Goal: Information Seeking & Learning: Learn about a topic

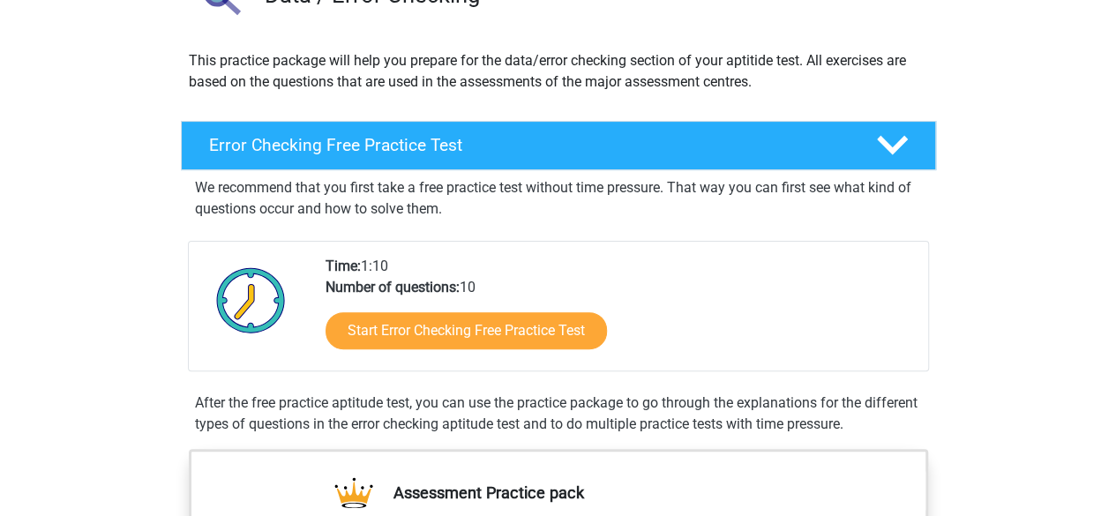
scroll to position [194, 0]
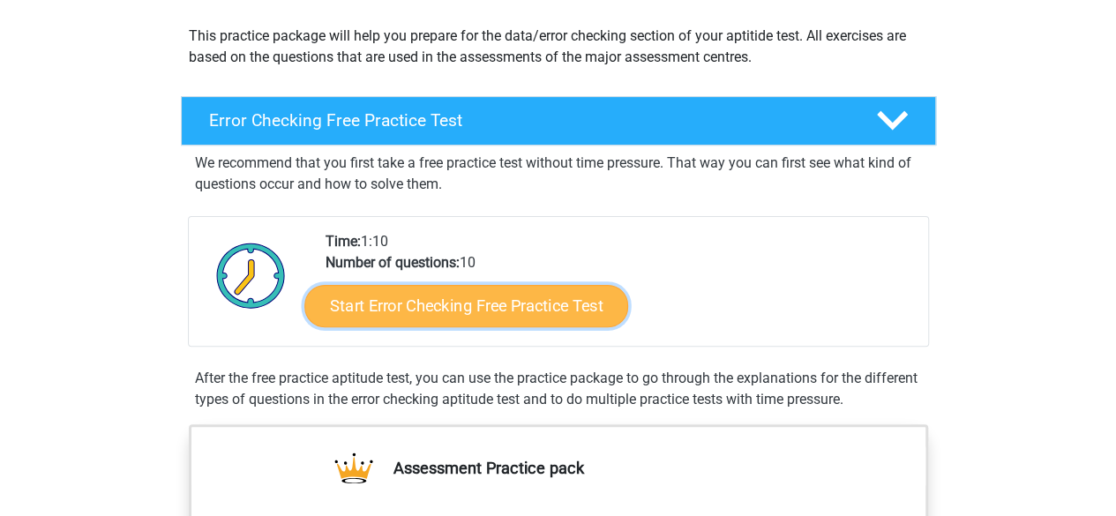
click at [425, 301] on link "Start Error Checking Free Practice Test" at bounding box center [466, 306] width 324 height 42
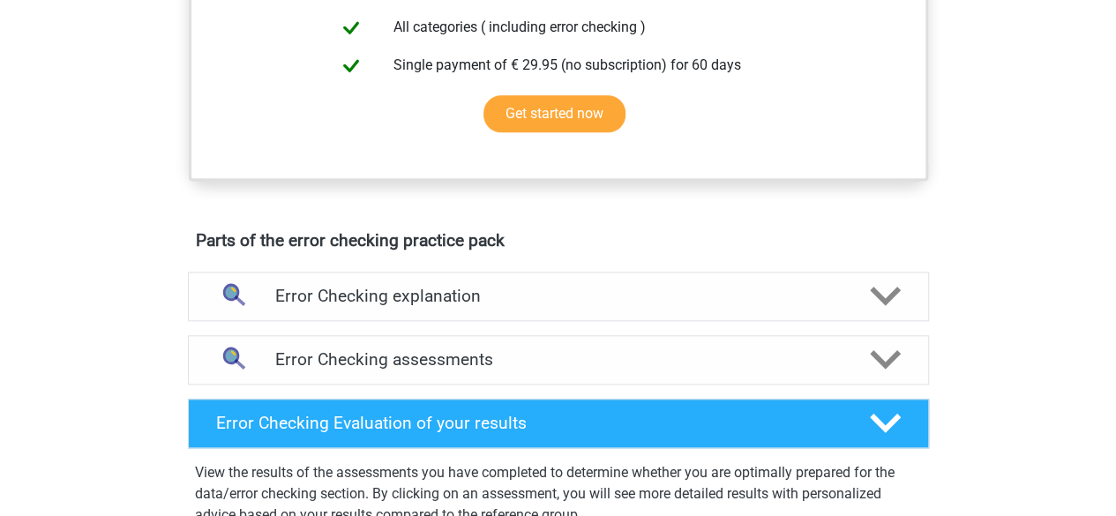
scroll to position [768, 0]
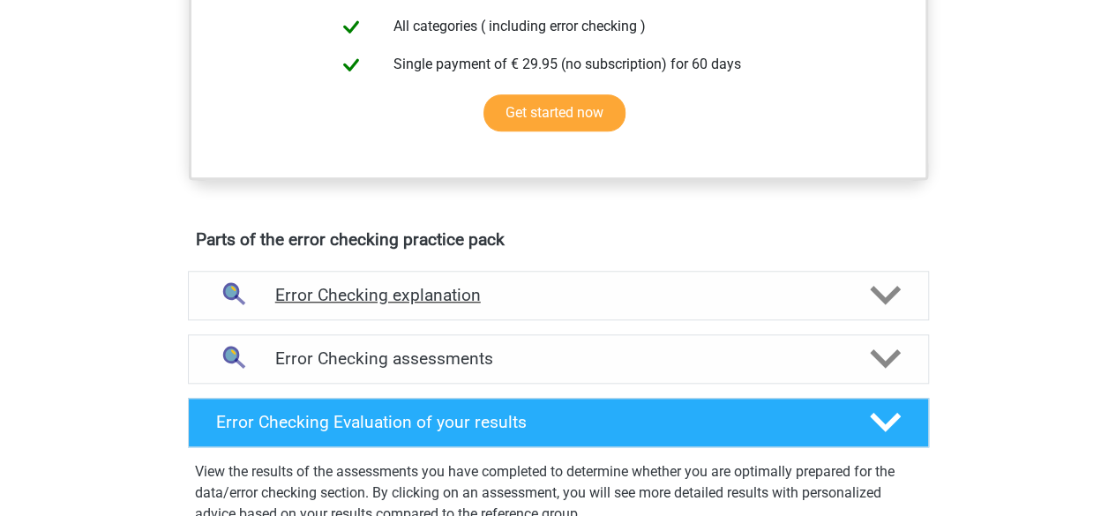
click at [491, 297] on h4 "Error Checking explanation" at bounding box center [558, 295] width 566 height 20
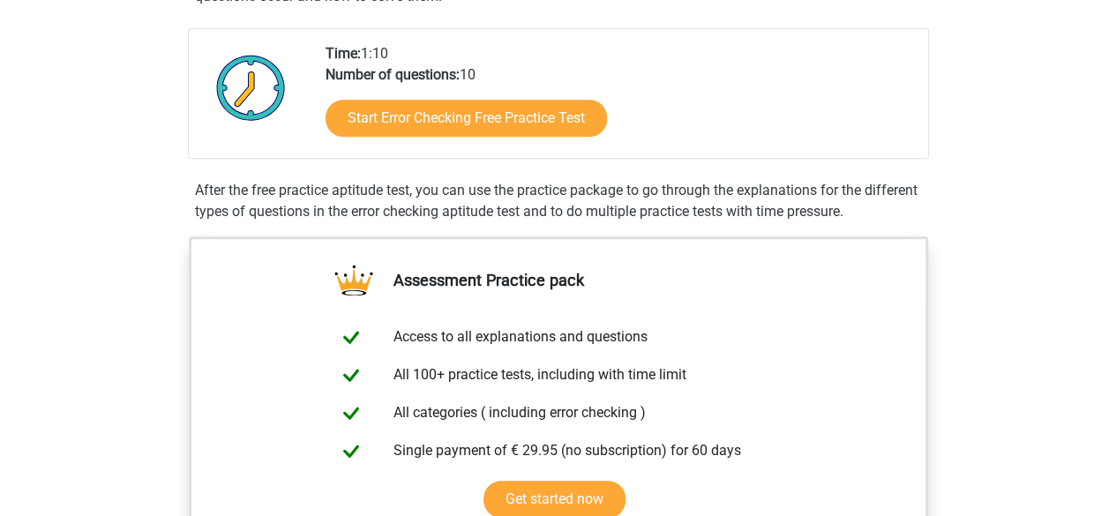
scroll to position [381, 0]
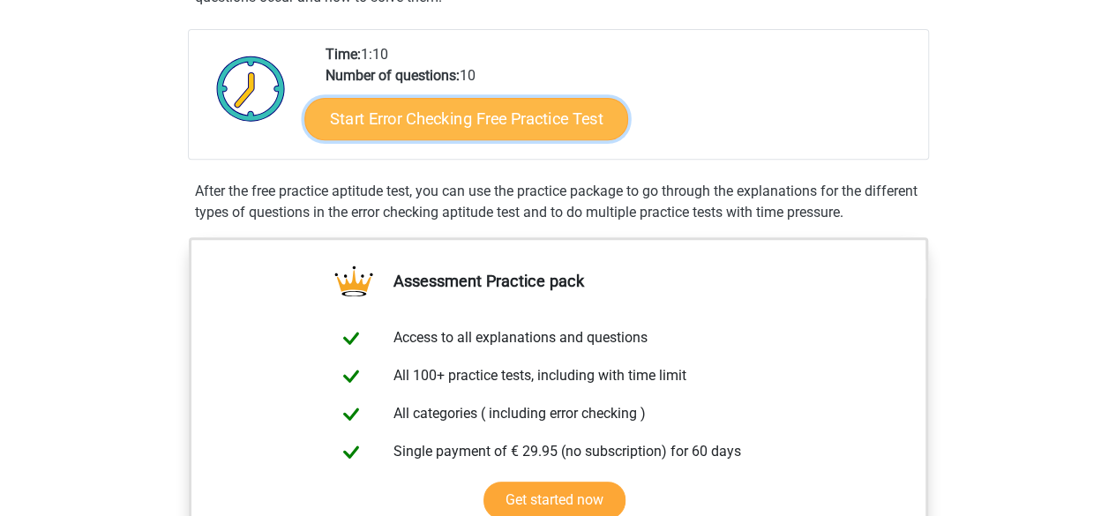
click at [538, 125] on link "Start Error Checking Free Practice Test" at bounding box center [466, 119] width 324 height 42
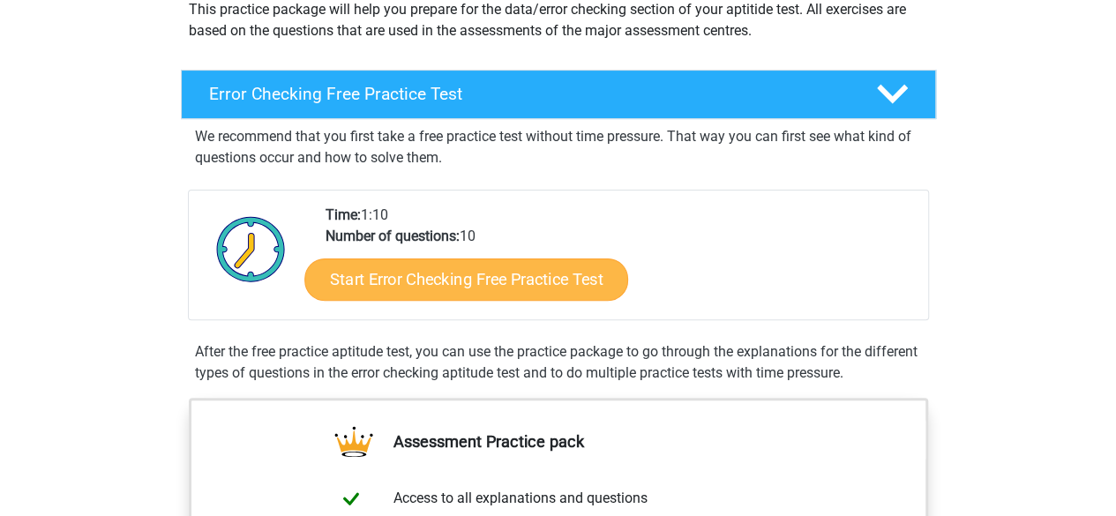
scroll to position [220, 0]
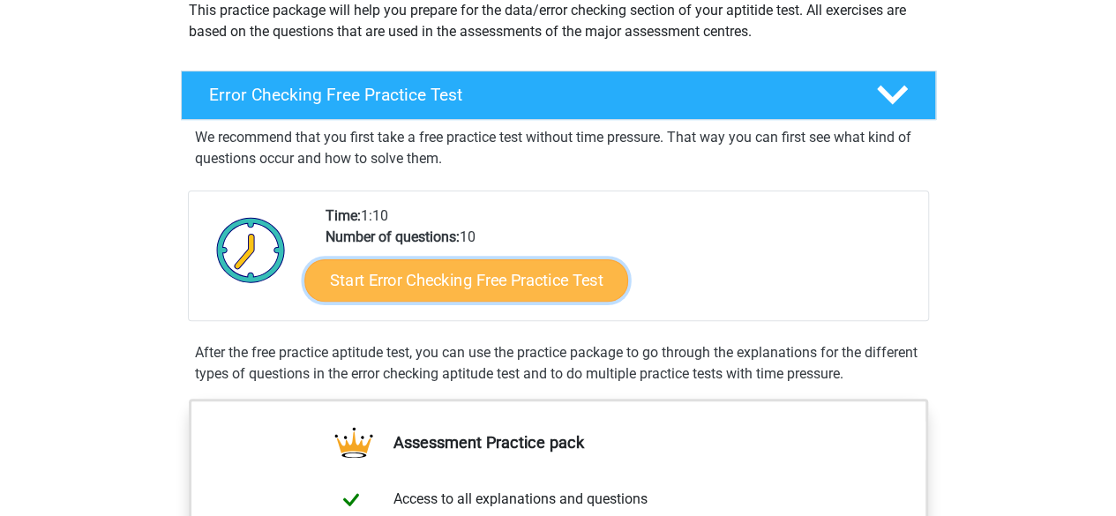
click at [488, 274] on link "Start Error Checking Free Practice Test" at bounding box center [466, 280] width 324 height 42
click at [434, 269] on link "Start Error Checking Free Practice Test" at bounding box center [466, 280] width 324 height 42
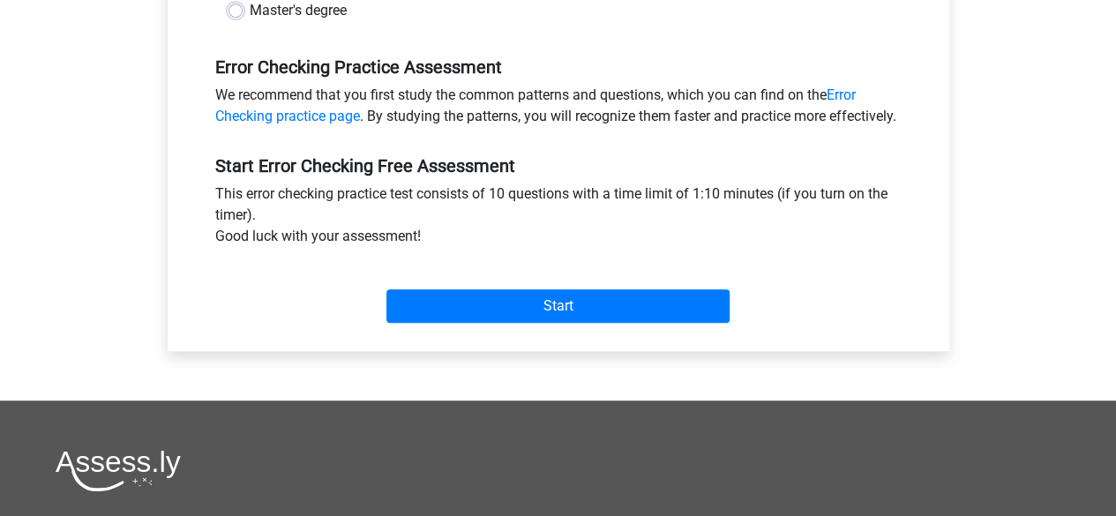
scroll to position [507, 0]
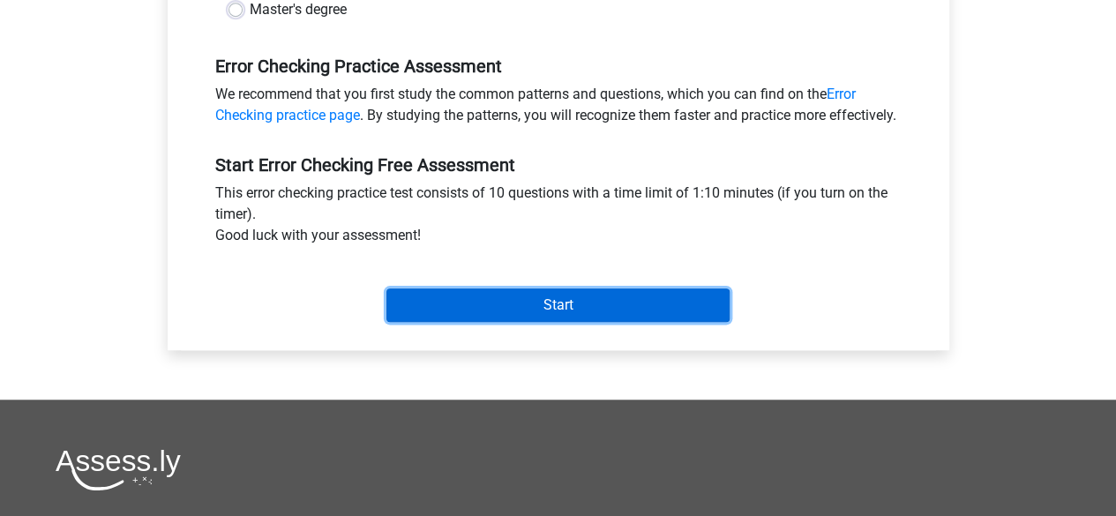
click at [452, 322] on input "Start" at bounding box center [557, 305] width 343 height 34
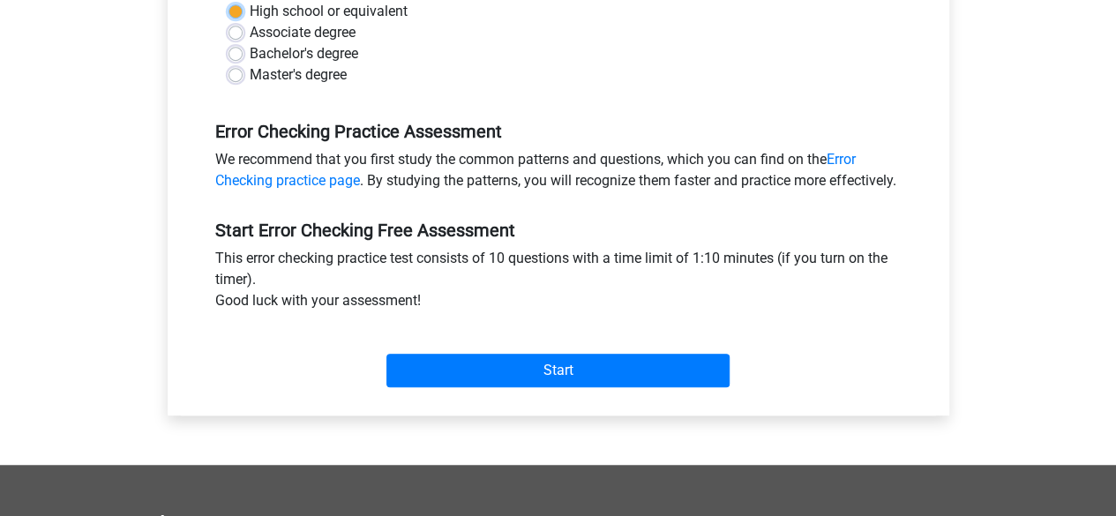
scroll to position [341, 0]
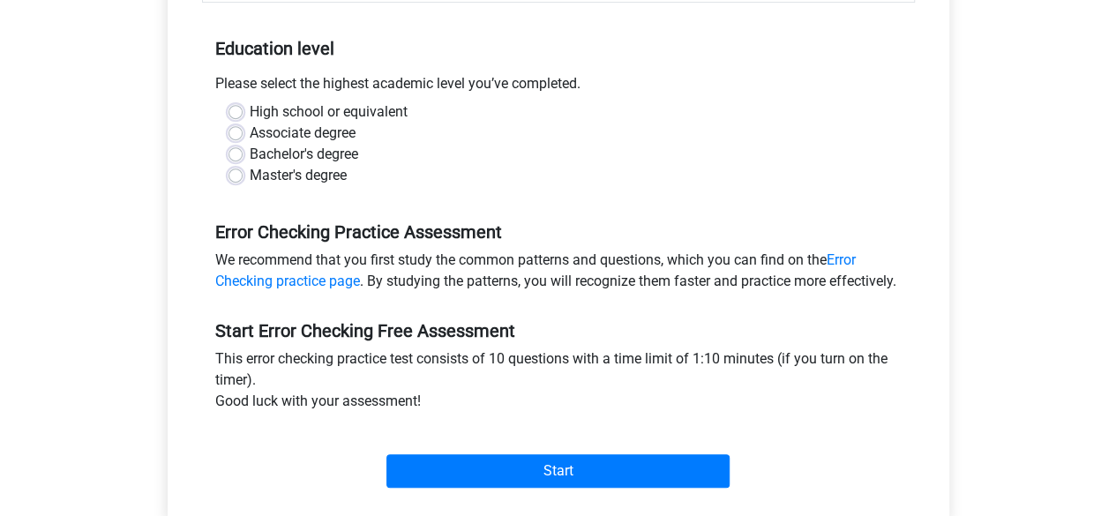
click at [307, 117] on label "High school or equivalent" at bounding box center [329, 111] width 158 height 21
click at [243, 117] on input "High school or equivalent" at bounding box center [235, 110] width 14 height 18
radio input "true"
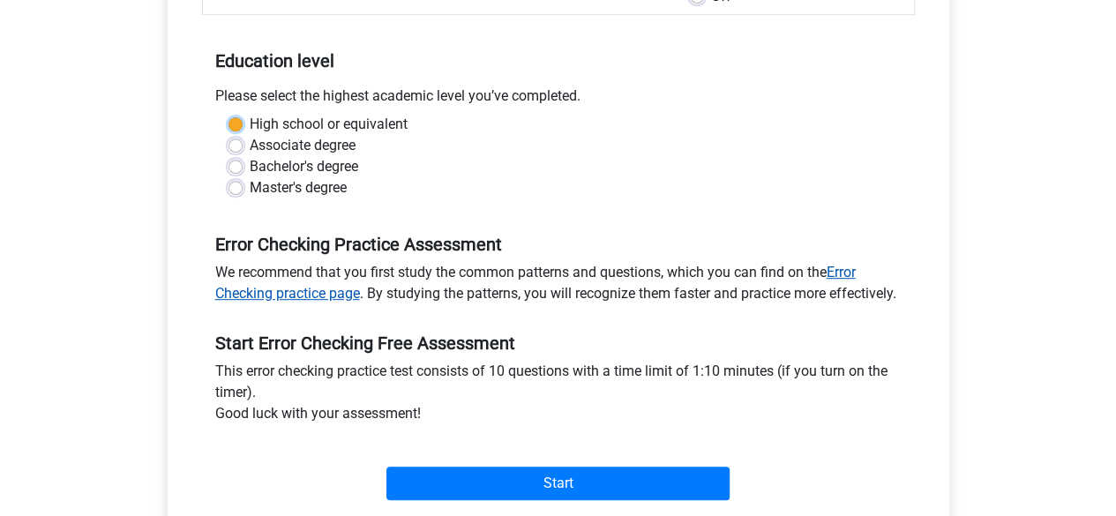
scroll to position [327, 0]
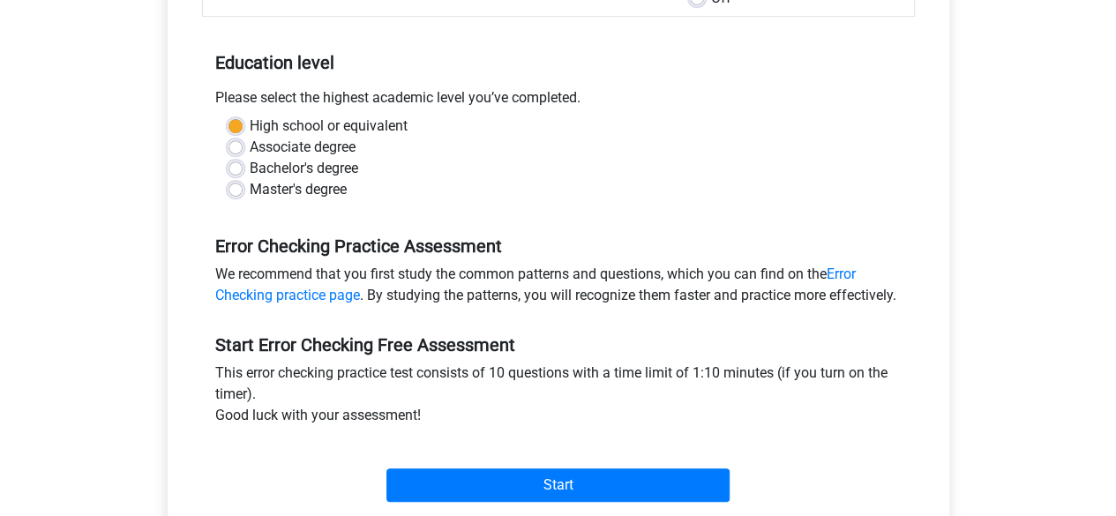
click at [250, 142] on label "Associate degree" at bounding box center [303, 147] width 106 height 21
click at [236, 142] on input "Associate degree" at bounding box center [235, 146] width 14 height 18
radio input "true"
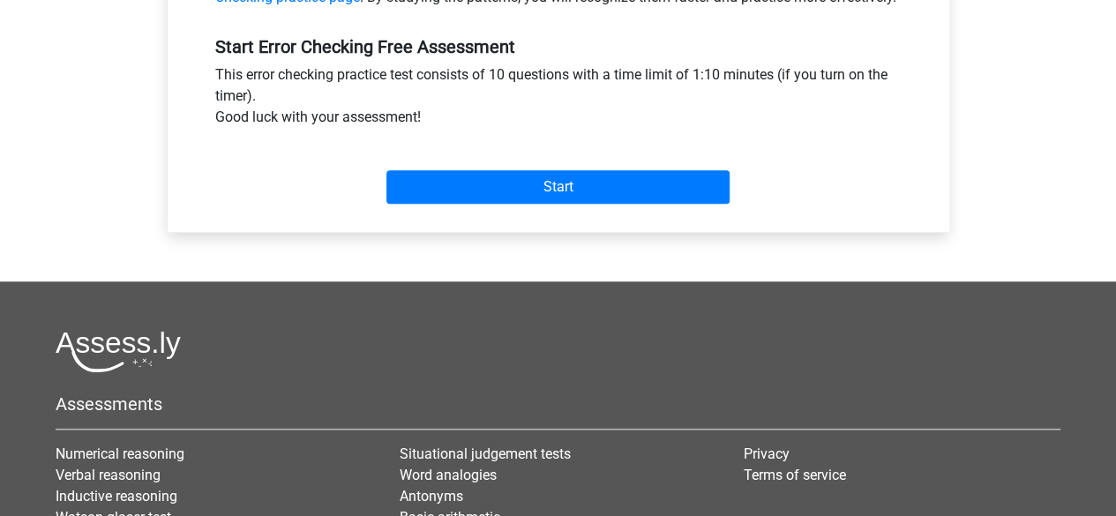
scroll to position [658, 0]
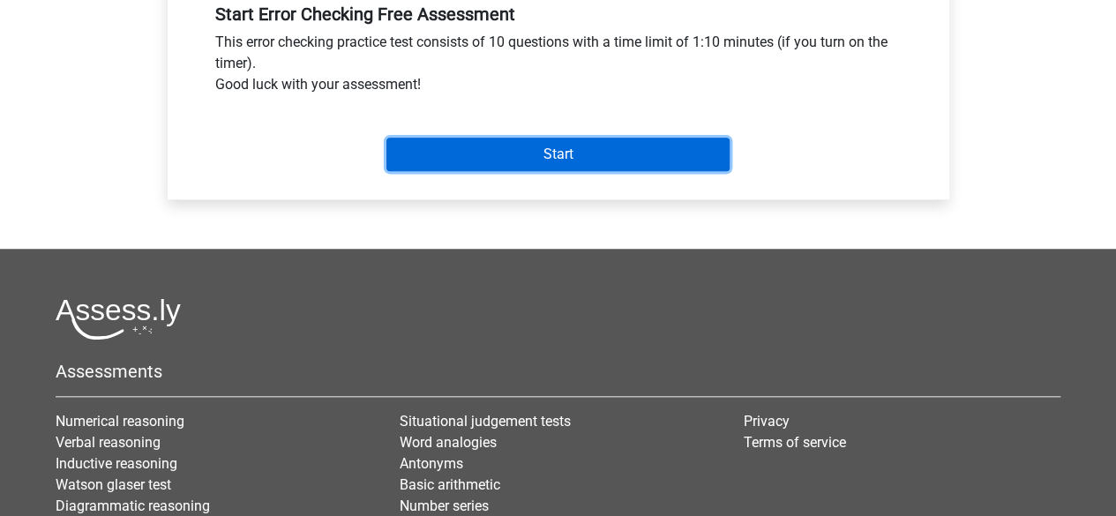
click at [561, 171] on input "Start" at bounding box center [557, 155] width 343 height 34
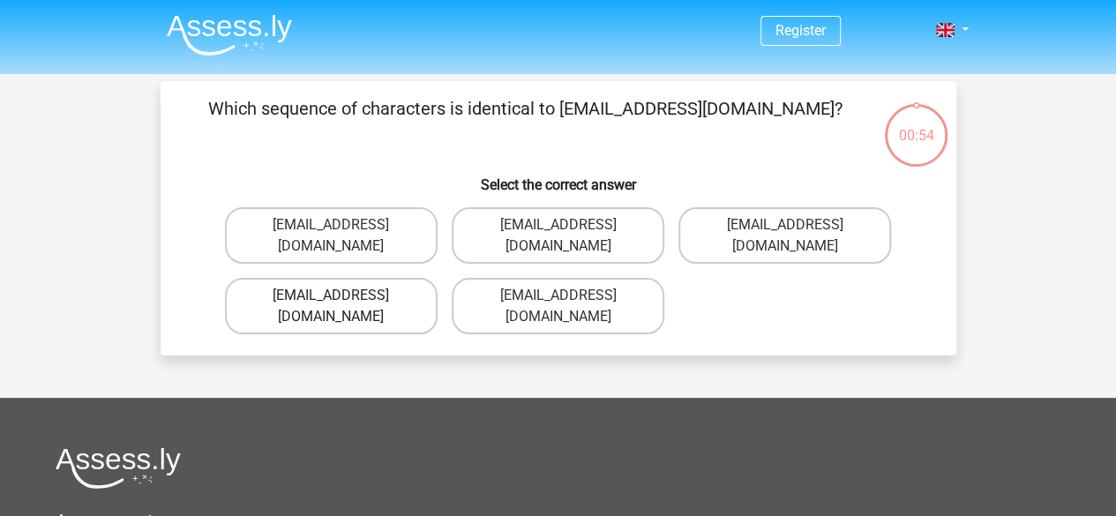
click at [386, 278] on label "Evie_Meade@jointmail.com.uk" at bounding box center [331, 306] width 213 height 56
click at [342, 295] on input "Evie_Meade@jointmail.com.uk" at bounding box center [336, 300] width 11 height 11
radio input "true"
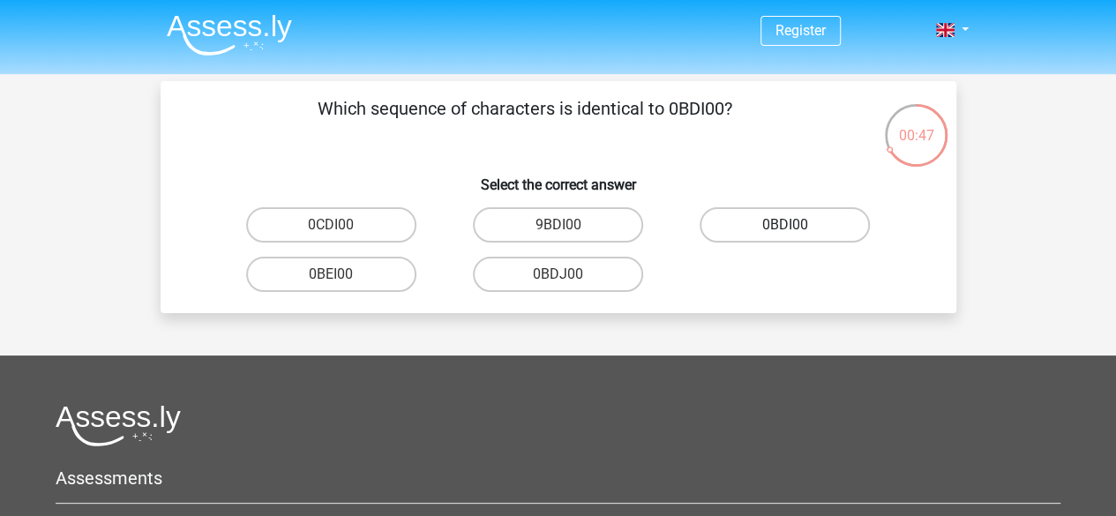
click at [775, 238] on label "0BDI00" at bounding box center [784, 224] width 170 height 35
click at [785, 236] on input "0BDI00" at bounding box center [790, 230] width 11 height 11
radio input "true"
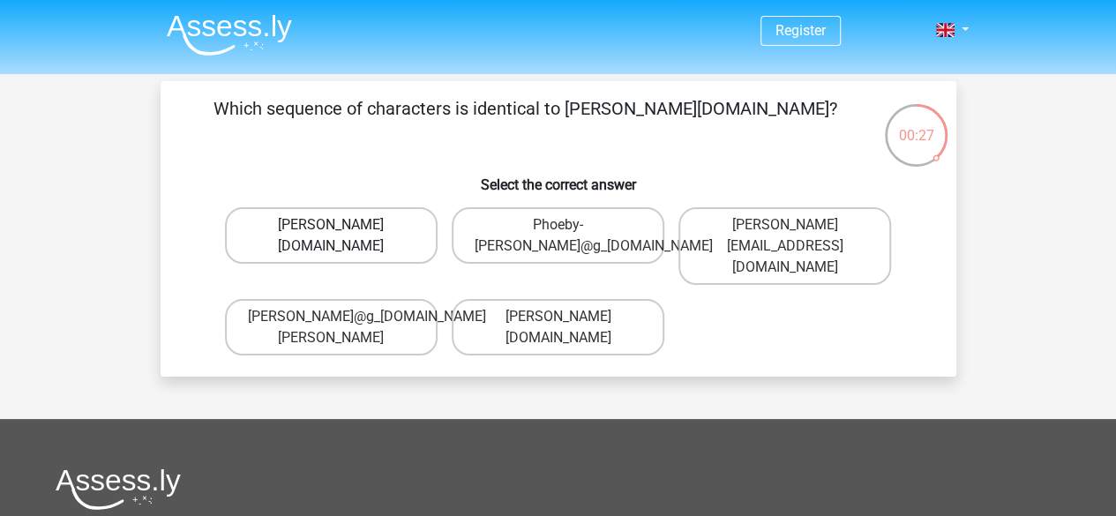
click at [363, 233] on label "[PERSON_NAME][DOMAIN_NAME]" at bounding box center [331, 235] width 213 height 56
click at [342, 233] on input "Phoebe-Patterson@g_mail.gr" at bounding box center [336, 230] width 11 height 11
radio input "true"
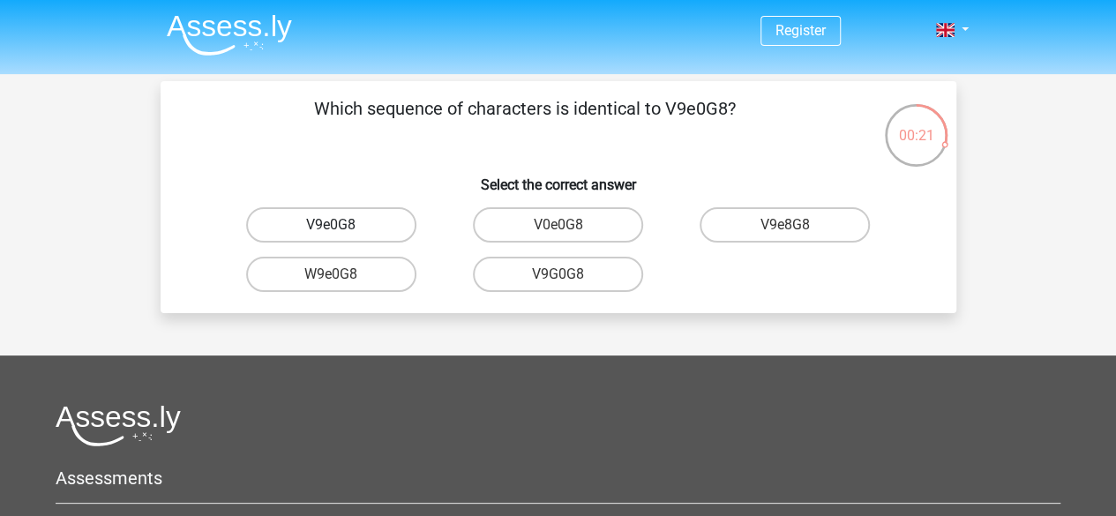
click at [369, 215] on label "V9e0G8" at bounding box center [331, 224] width 170 height 35
click at [342, 225] on input "V9e0G8" at bounding box center [336, 230] width 11 height 11
radio input "true"
click at [330, 280] on label "91051S" at bounding box center [331, 274] width 170 height 35
click at [331, 280] on input "91051S" at bounding box center [336, 279] width 11 height 11
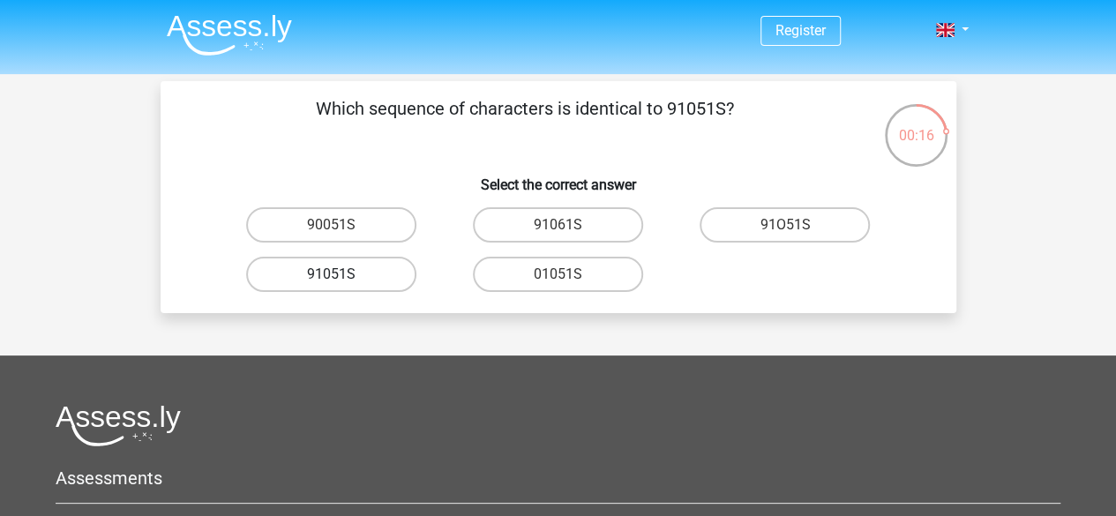
radio input "true"
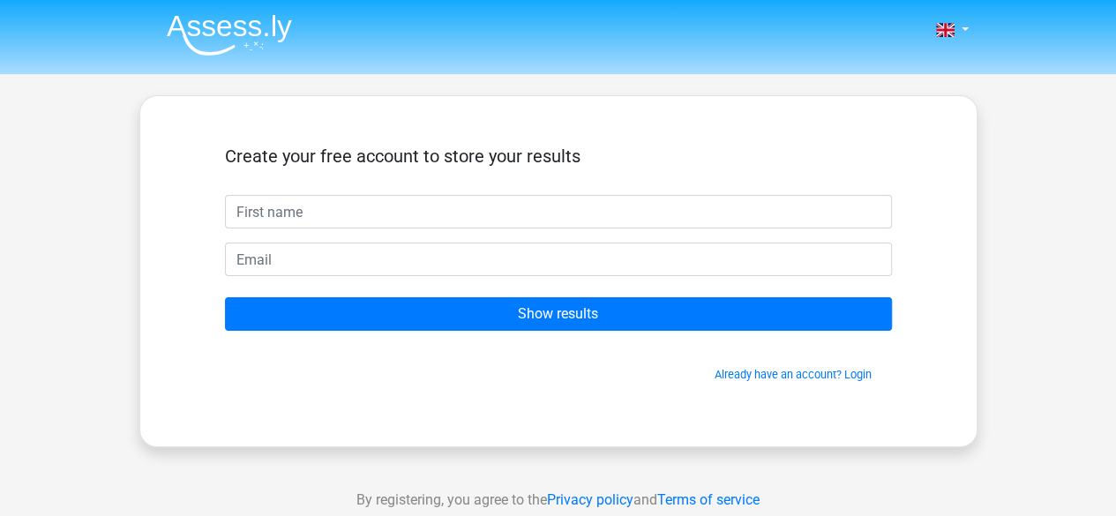
click at [473, 221] on input "text" at bounding box center [558, 212] width 667 height 34
click at [456, 213] on input "text" at bounding box center [558, 212] width 667 height 34
type input "thesalonika"
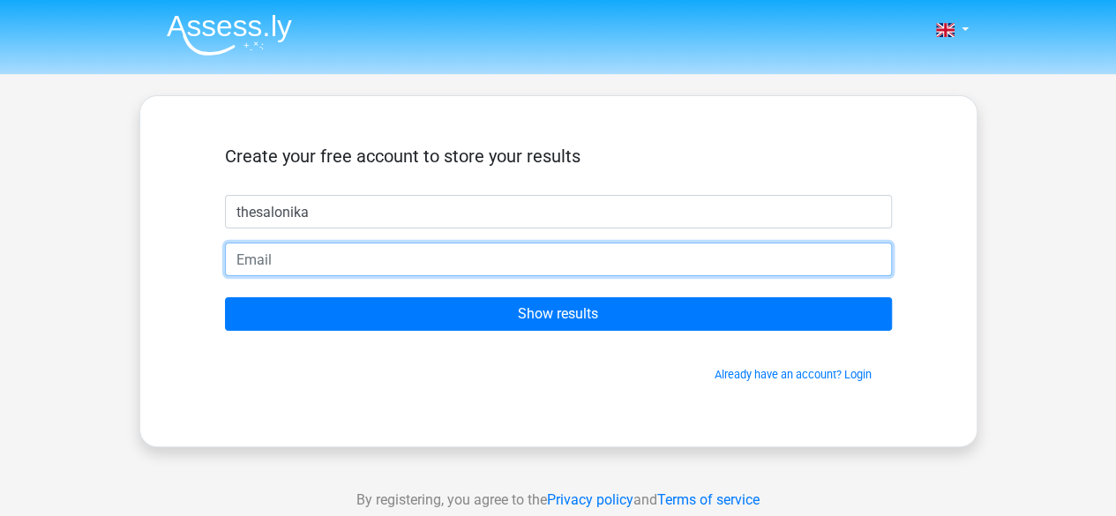
click at [367, 258] on input "email" at bounding box center [558, 260] width 667 height 34
type input "[EMAIL_ADDRESS][DOMAIN_NAME]"
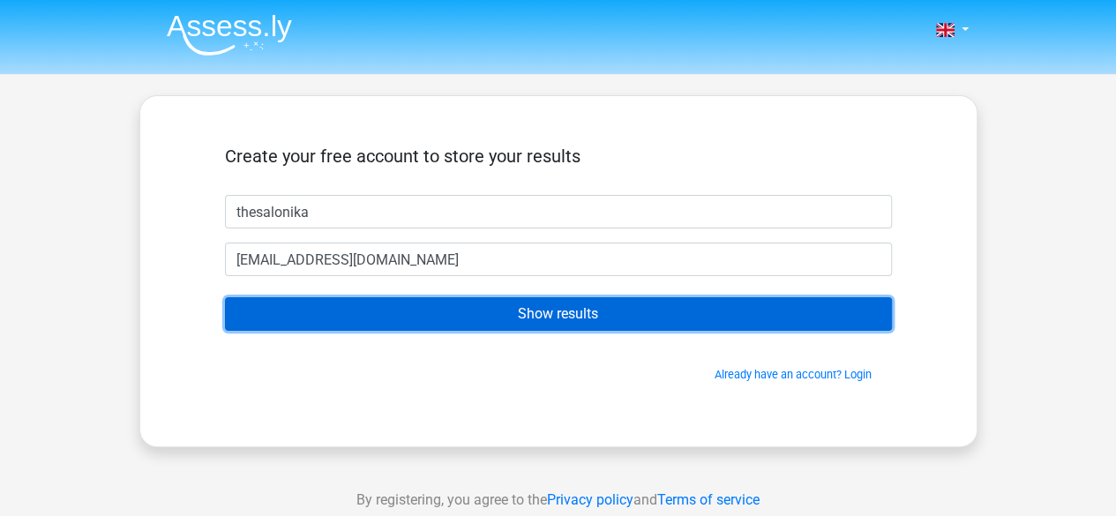
click at [429, 319] on input "Show results" at bounding box center [558, 314] width 667 height 34
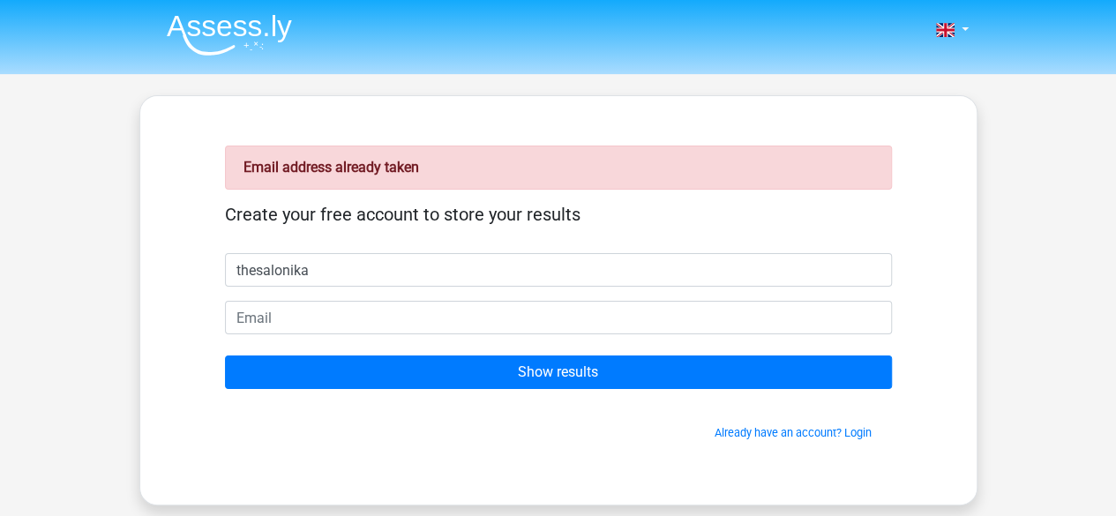
type input "thesalonika"
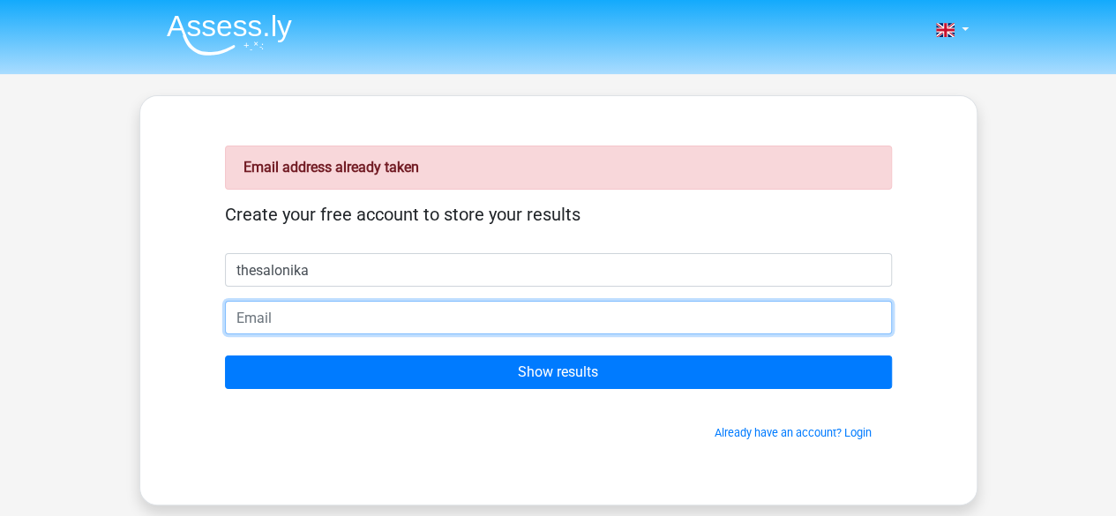
click at [337, 320] on input "email" at bounding box center [558, 318] width 667 height 34
type input "thesalonikadevirza@gmail.com"
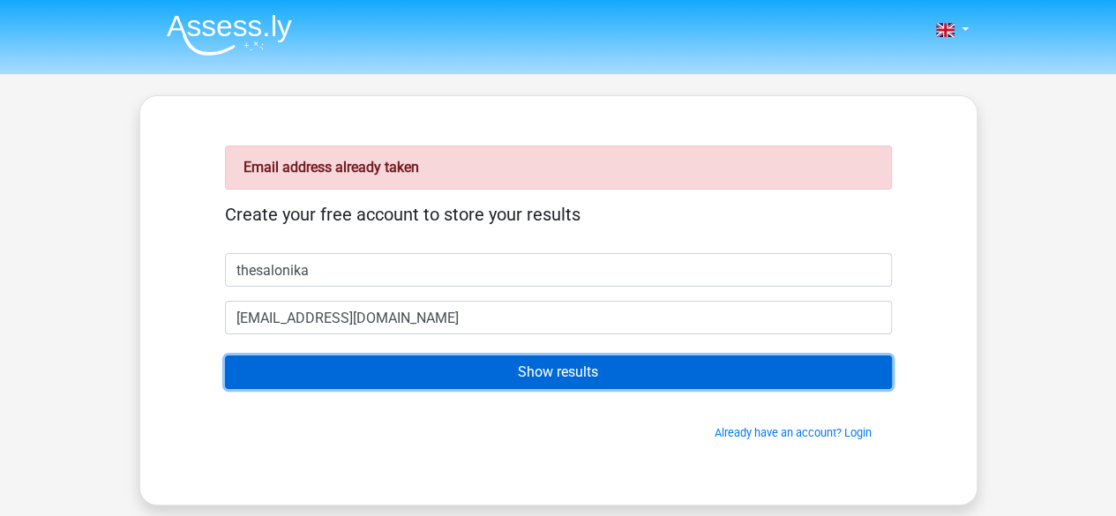
click at [402, 358] on input "Show results" at bounding box center [558, 372] width 667 height 34
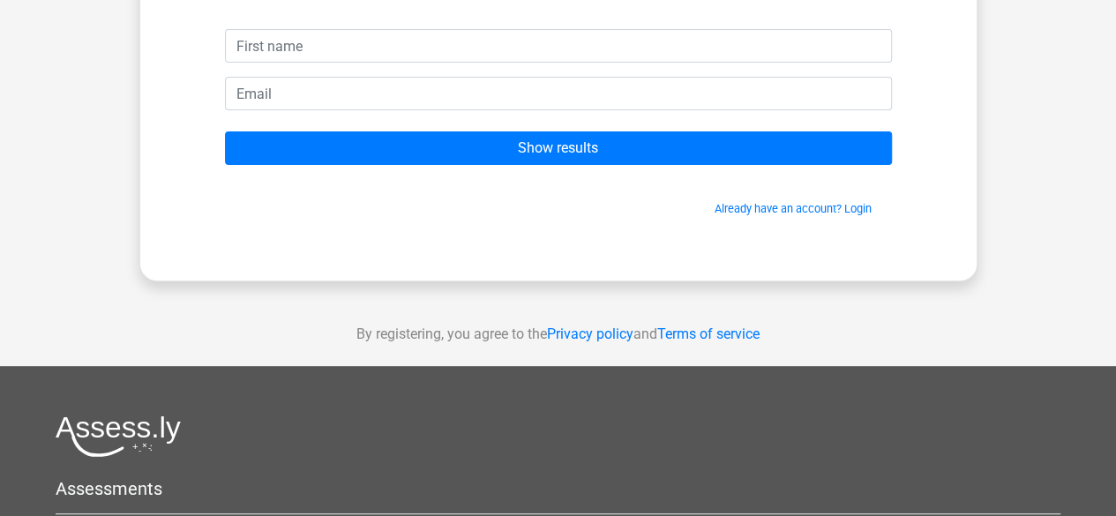
scroll to position [229, 0]
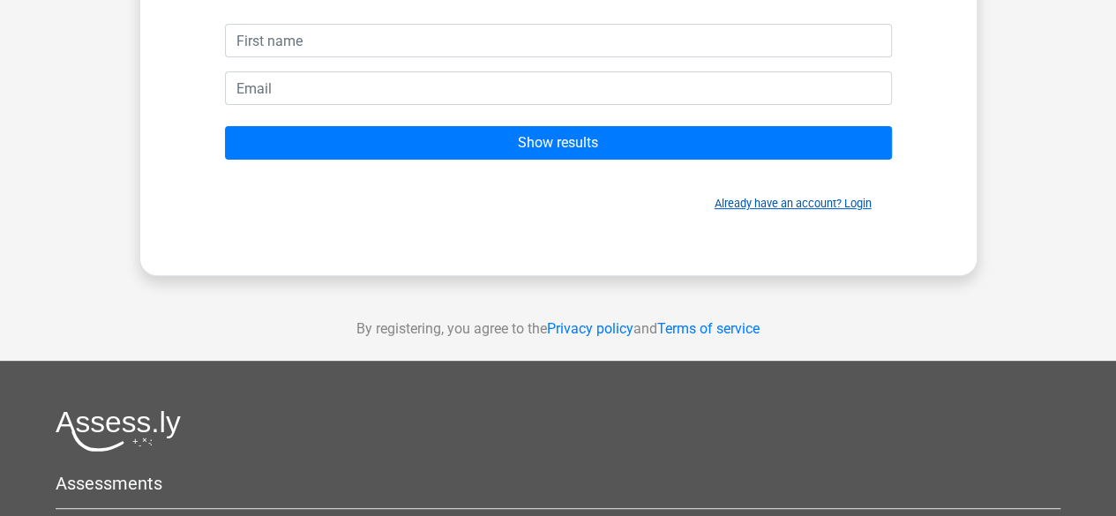
click at [787, 199] on link "Already have an account? Login" at bounding box center [792, 203] width 157 height 13
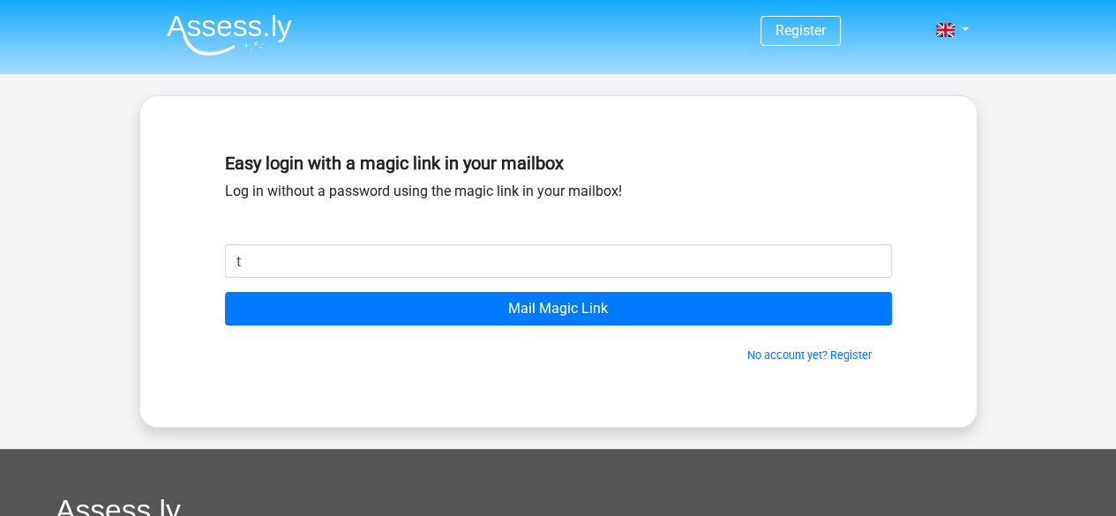
type input "[EMAIL_ADDRESS][DOMAIN_NAME]"
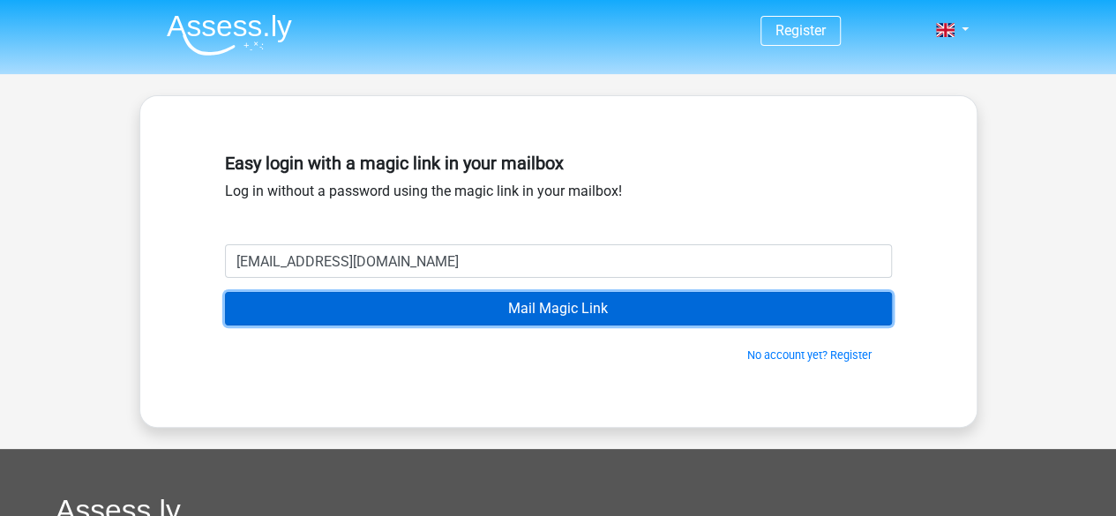
click at [490, 322] on input "Mail Magic Link" at bounding box center [558, 309] width 667 height 34
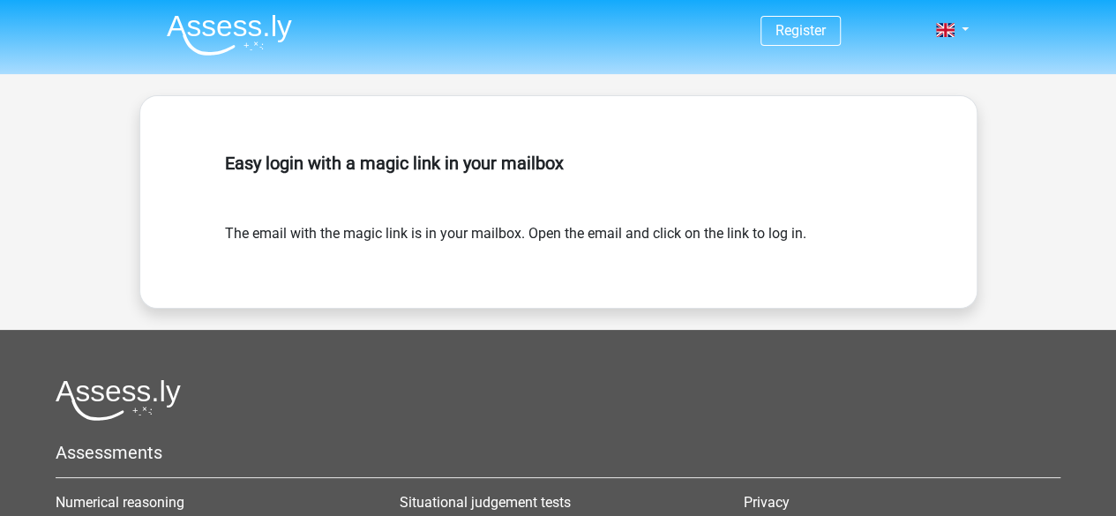
click at [339, 203] on div "Easy login with a magic link in your mailbox" at bounding box center [558, 185] width 667 height 78
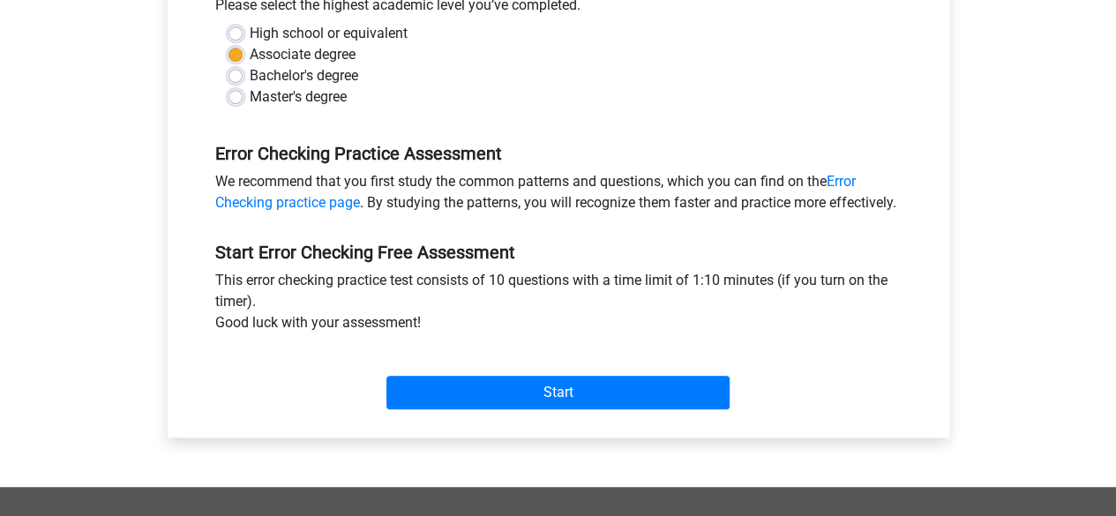
scroll to position [426, 0]
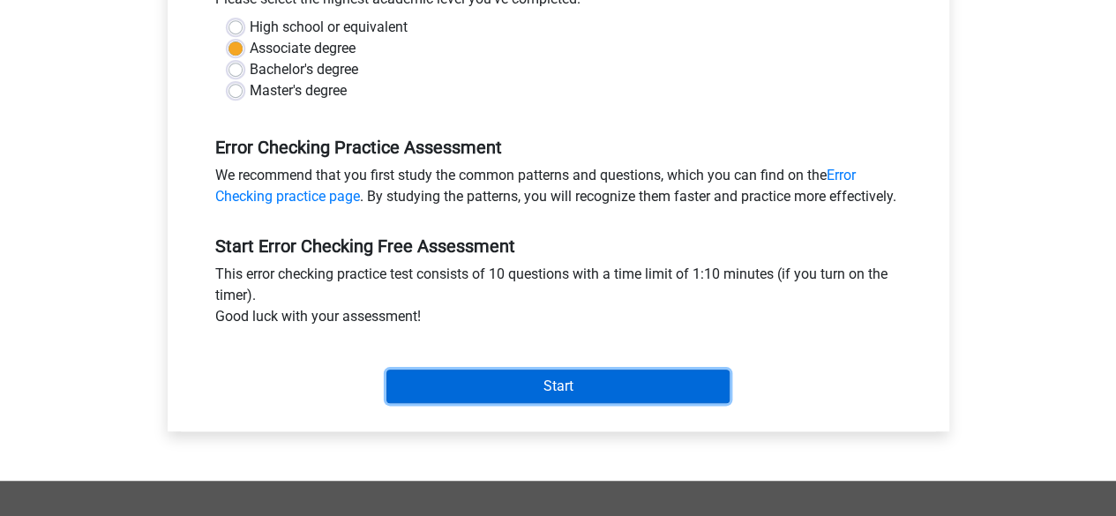
click at [628, 403] on input "Start" at bounding box center [557, 387] width 343 height 34
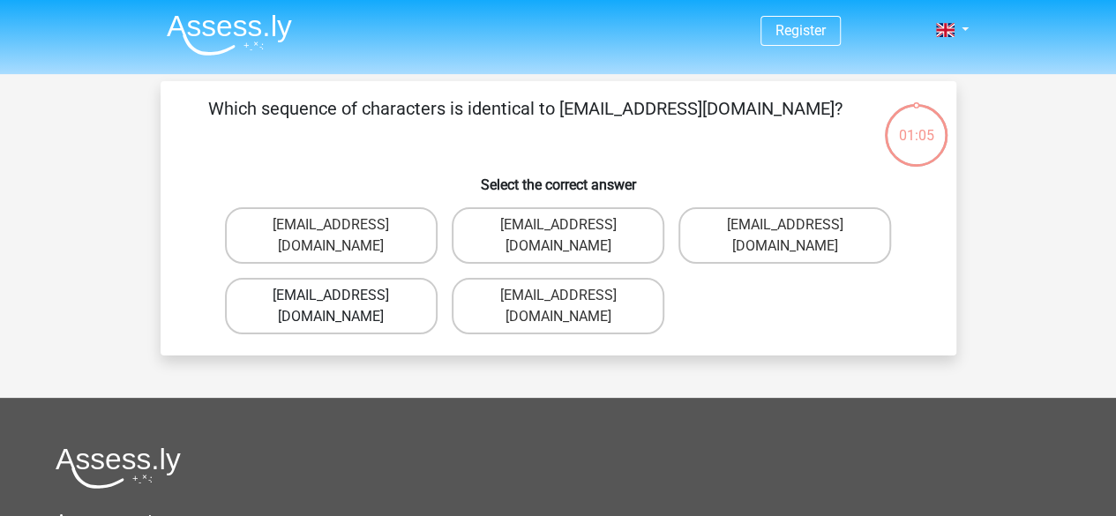
click at [359, 278] on label "[EMAIL_ADDRESS][DOMAIN_NAME]" at bounding box center [331, 306] width 213 height 56
click at [342, 295] on input "[EMAIL_ADDRESS][DOMAIN_NAME]" at bounding box center [336, 300] width 11 height 11
radio input "true"
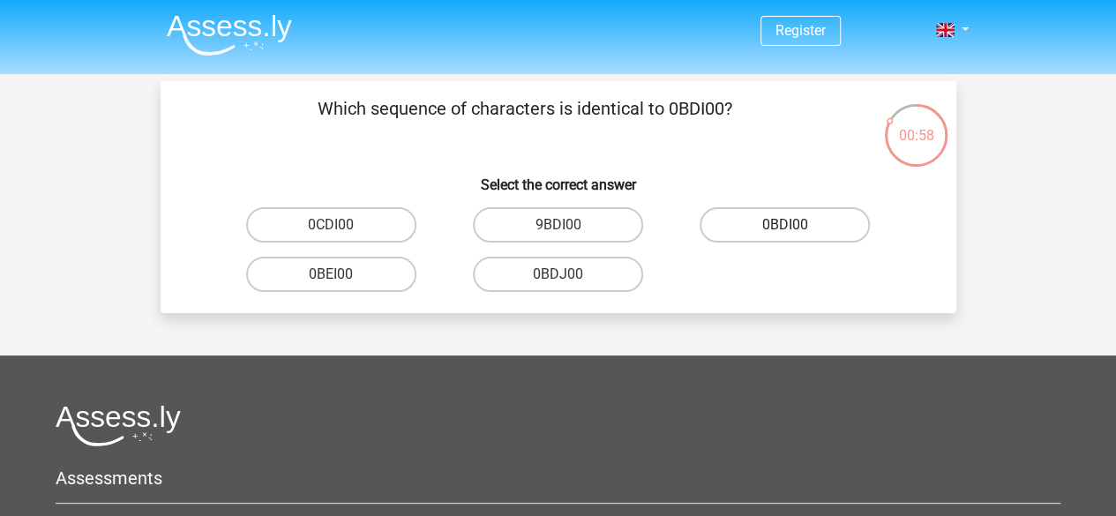
click at [804, 230] on label "0BDI00" at bounding box center [784, 224] width 170 height 35
click at [796, 230] on input "0BDI00" at bounding box center [790, 230] width 11 height 11
radio input "true"
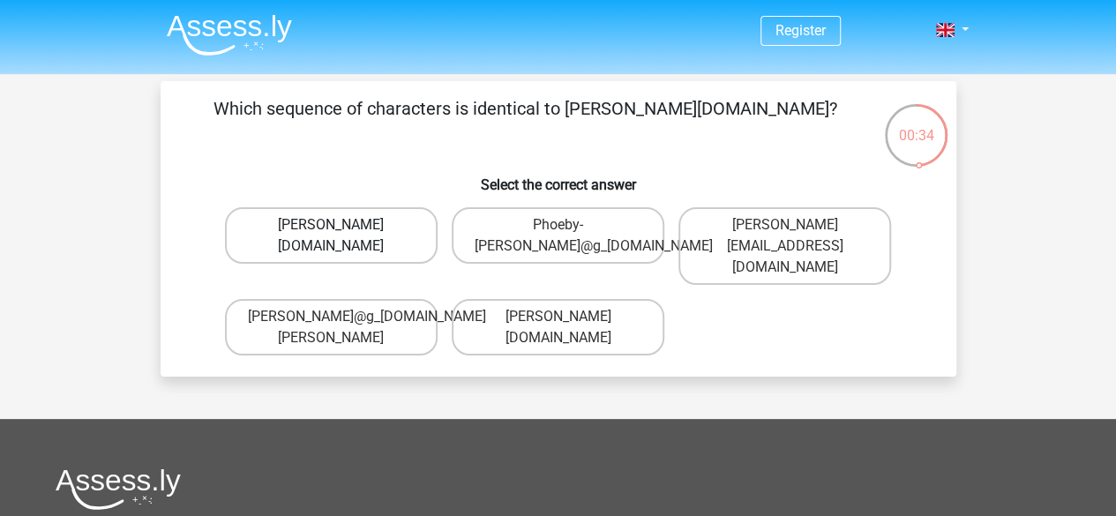
click at [346, 225] on label "[PERSON_NAME][DOMAIN_NAME]" at bounding box center [331, 235] width 213 height 56
click at [342, 225] on input "[PERSON_NAME][DOMAIN_NAME]" at bounding box center [336, 230] width 11 height 11
radio input "true"
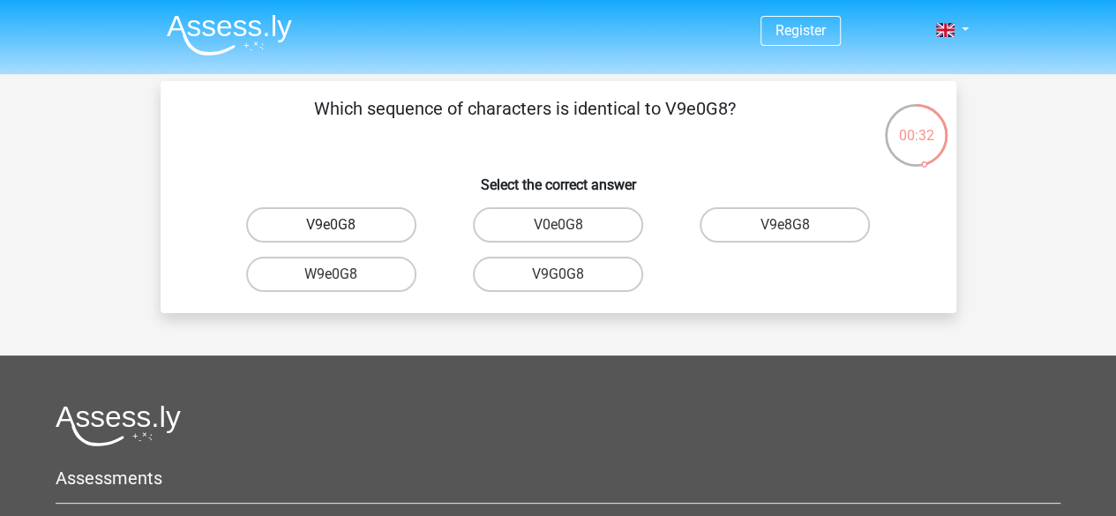
click at [355, 220] on label "V9e0G8" at bounding box center [331, 224] width 170 height 35
click at [342, 225] on input "V9e0G8" at bounding box center [336, 230] width 11 height 11
radio input "true"
click at [345, 274] on label "91051S" at bounding box center [331, 274] width 170 height 35
click at [342, 274] on input "91051S" at bounding box center [336, 279] width 11 height 11
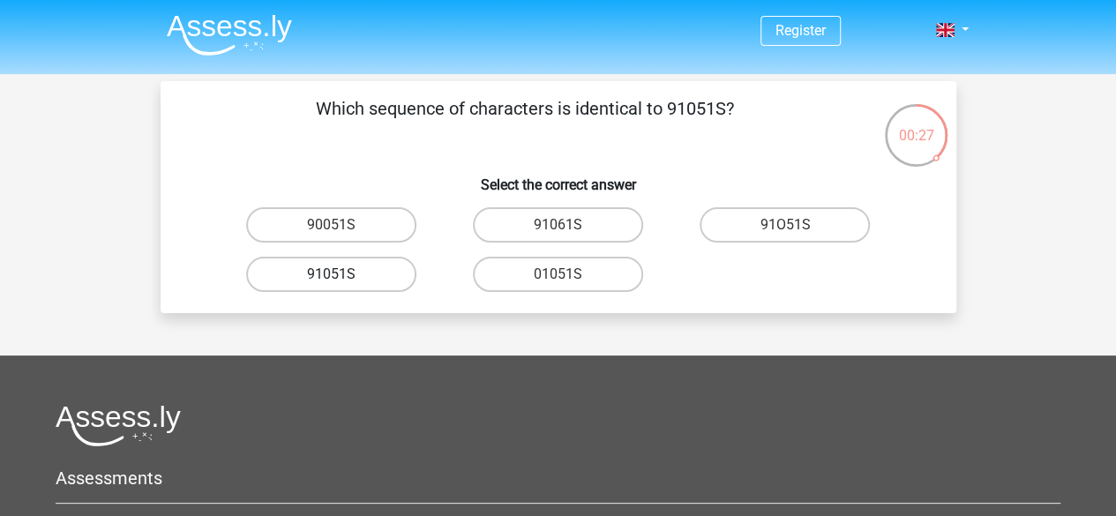
radio input "true"
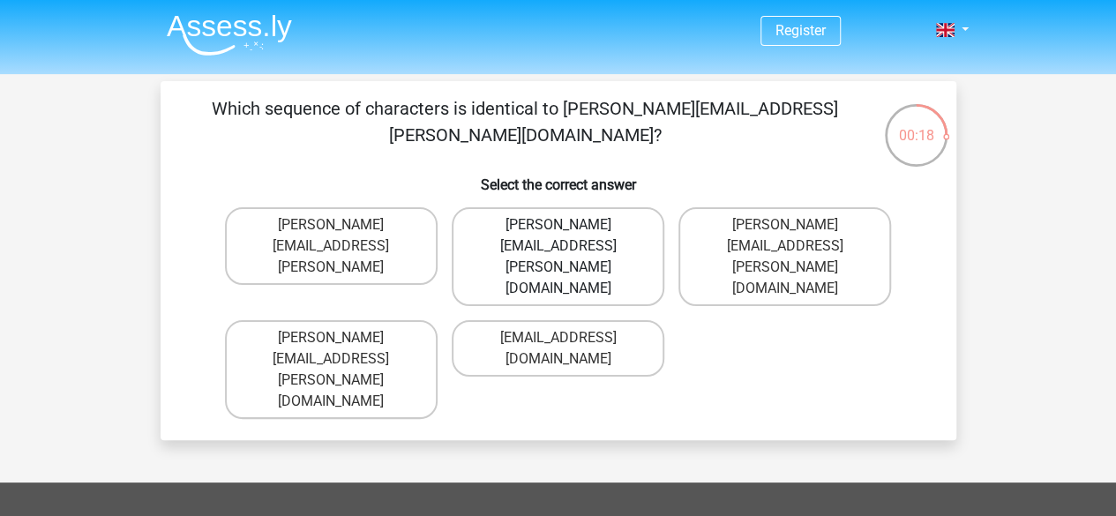
click at [511, 219] on label "Connor.Paterson@mailme.com" at bounding box center [558, 256] width 213 height 99
click at [557, 225] on input "Connor.Paterson@mailme.com" at bounding box center [562, 230] width 11 height 11
radio input "true"
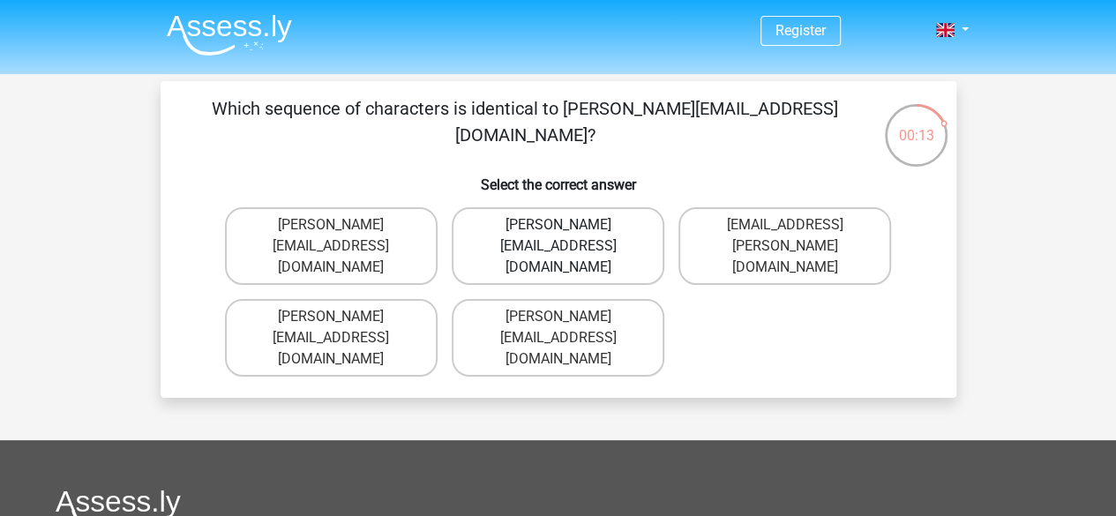
click at [532, 229] on label "Ava-Caroll@mailme.uk.com" at bounding box center [558, 246] width 213 height 78
click at [557, 229] on input "Ava-Caroll@mailme.uk.com" at bounding box center [562, 230] width 11 height 11
radio input "true"
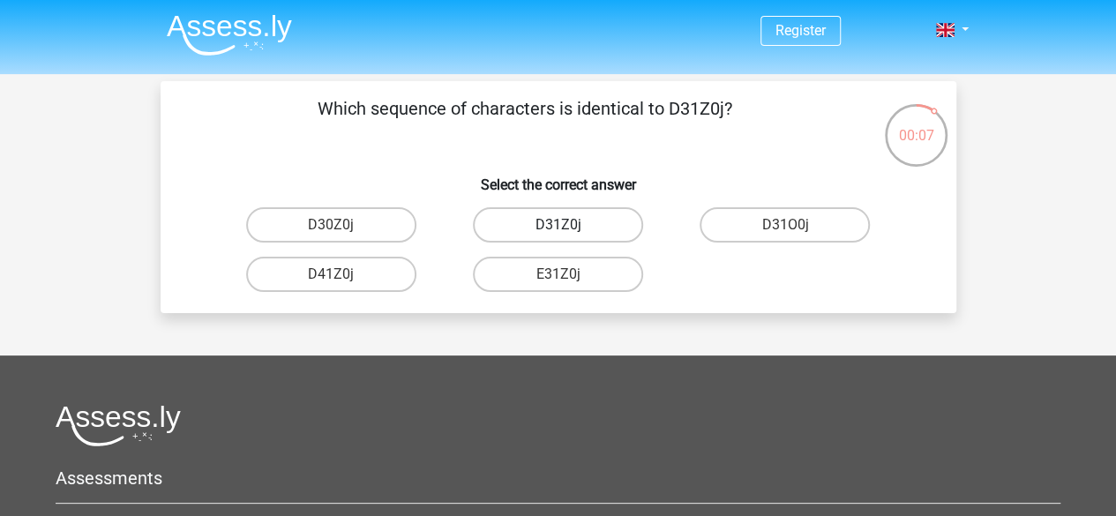
click at [559, 220] on label "D31Z0j" at bounding box center [558, 224] width 170 height 35
click at [559, 225] on input "D31Z0j" at bounding box center [562, 230] width 11 height 11
radio input "true"
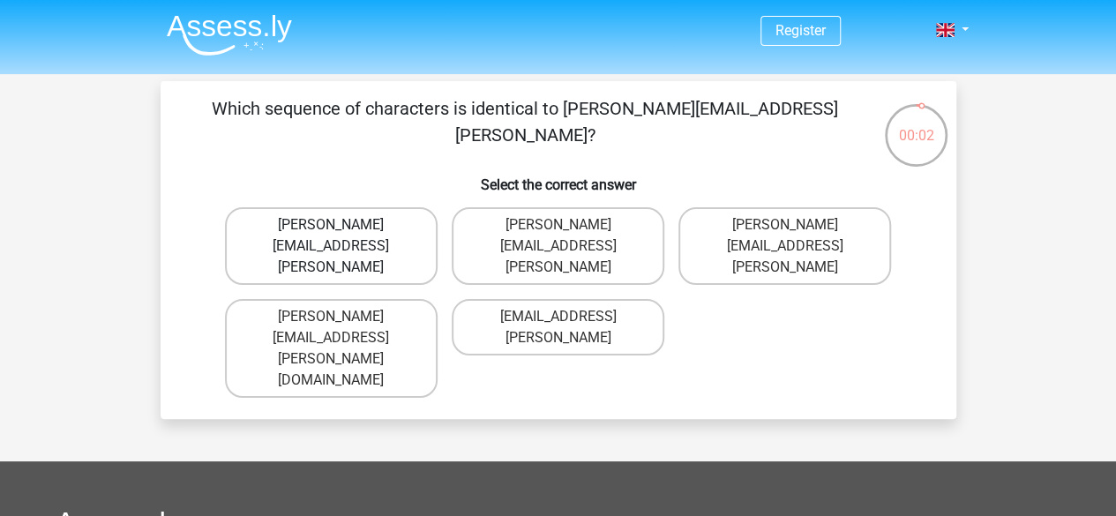
click at [373, 216] on label "[PERSON_NAME][EMAIL_ADDRESS][PERSON_NAME]" at bounding box center [331, 246] width 213 height 78
click at [342, 225] on input "[PERSON_NAME][EMAIL_ADDRESS][PERSON_NAME]" at bounding box center [336, 230] width 11 height 11
radio input "true"
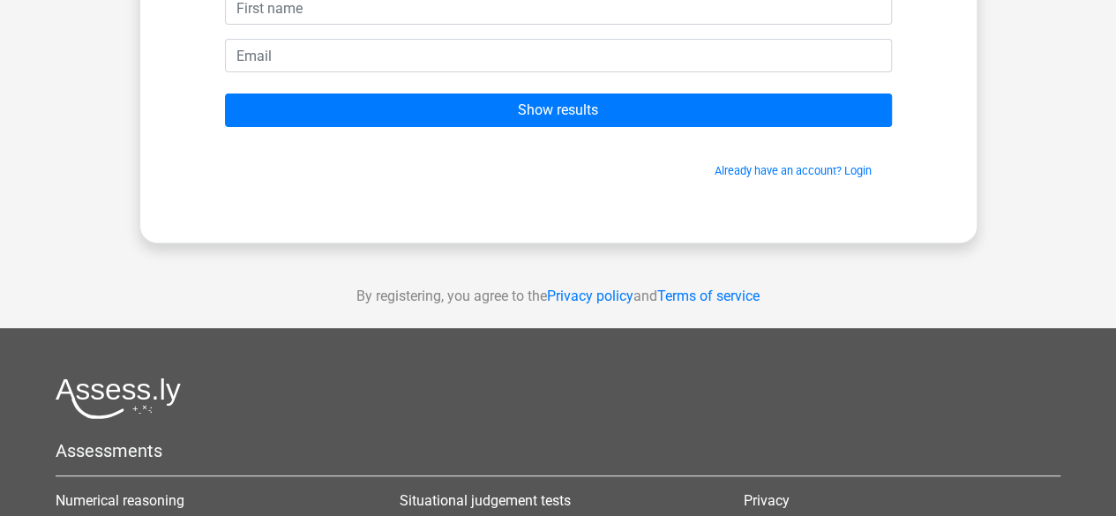
scroll to position [212, 0]
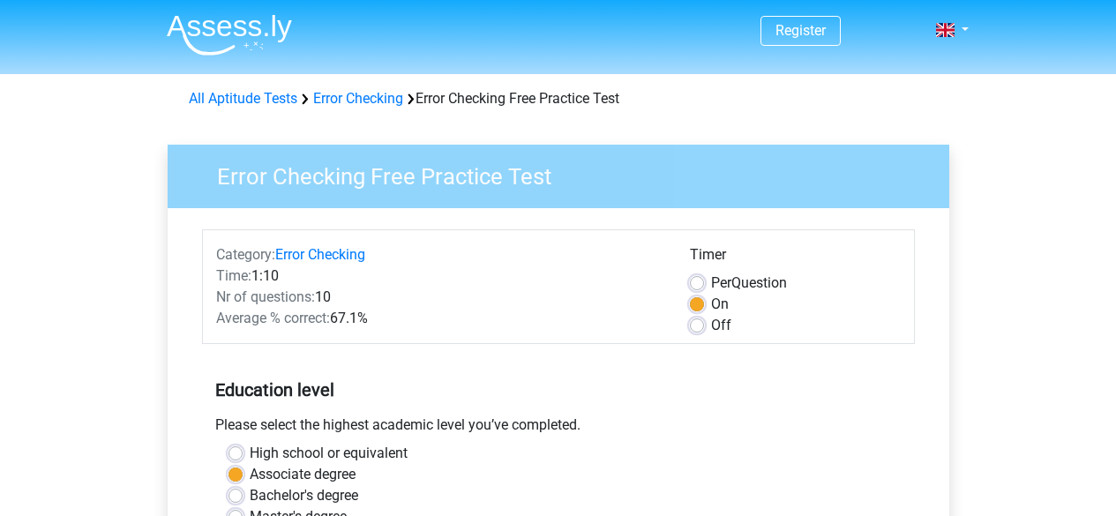
scroll to position [426, 0]
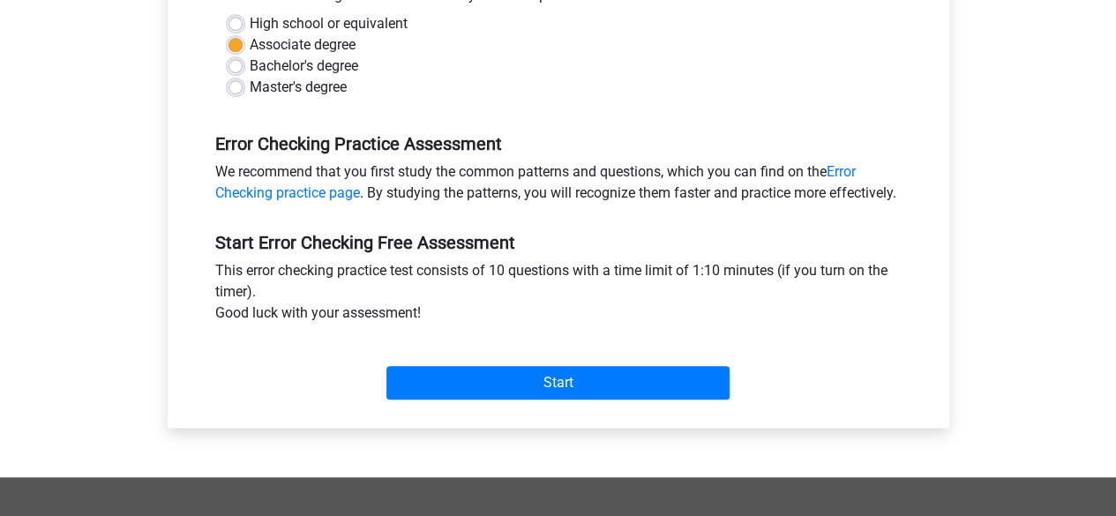
scroll to position [443, 0]
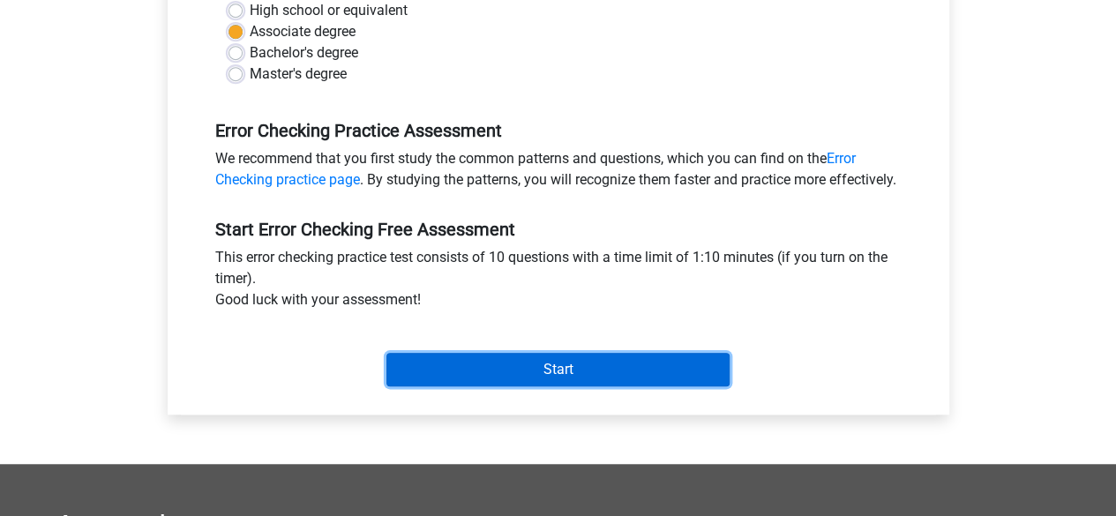
click at [524, 386] on input "Start" at bounding box center [557, 370] width 343 height 34
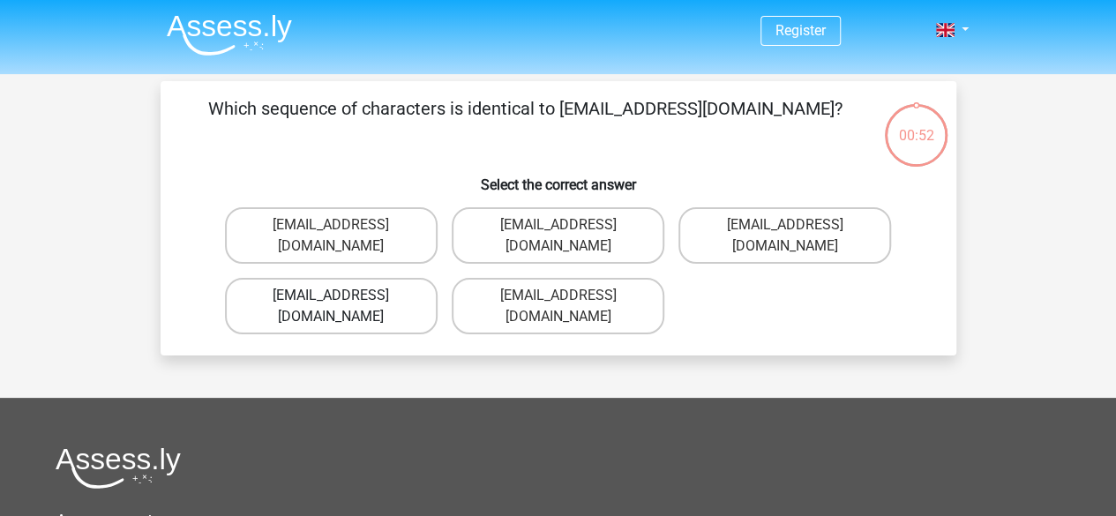
click at [367, 278] on label "[EMAIL_ADDRESS][DOMAIN_NAME]" at bounding box center [331, 306] width 213 height 56
click at [342, 295] on input "[EMAIL_ADDRESS][DOMAIN_NAME]" at bounding box center [336, 300] width 11 height 11
radio input "true"
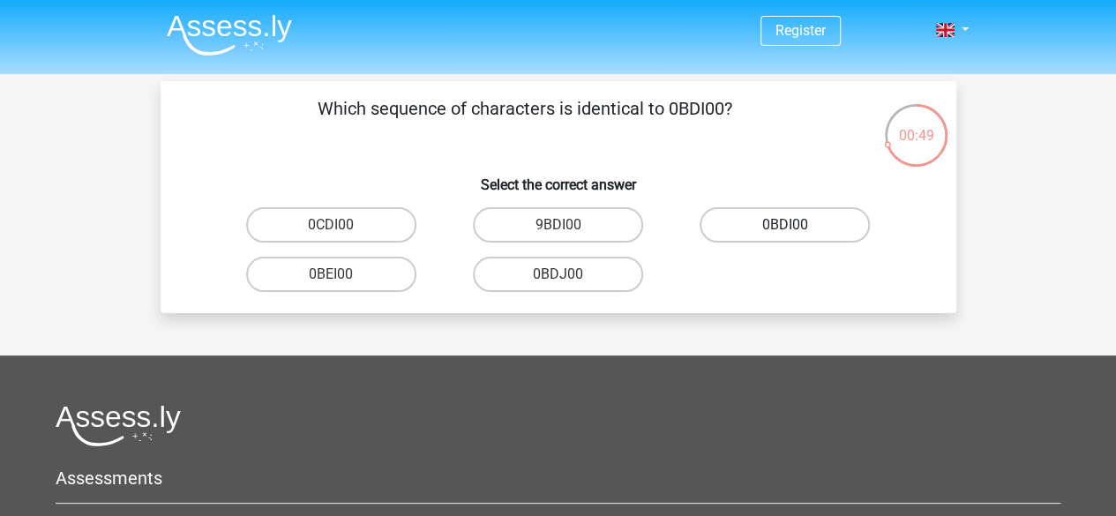
click at [804, 220] on label "0BDI00" at bounding box center [784, 224] width 170 height 35
click at [796, 225] on input "0BDI00" at bounding box center [790, 230] width 11 height 11
radio input "true"
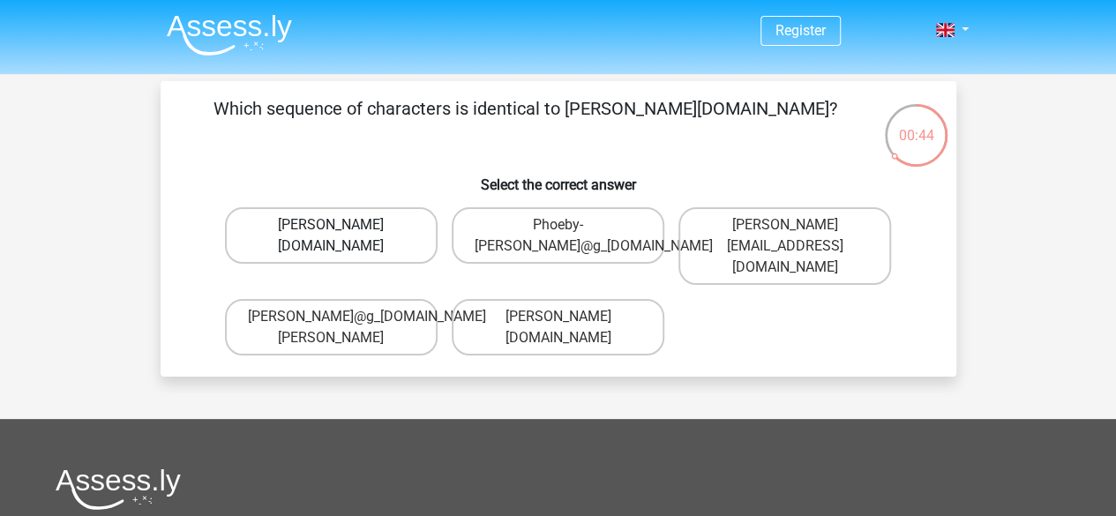
click at [385, 234] on label "[PERSON_NAME][DOMAIN_NAME]" at bounding box center [331, 235] width 213 height 56
click at [342, 234] on input "Phoebe-Patterson@g_mail.gr" at bounding box center [336, 230] width 11 height 11
radio input "true"
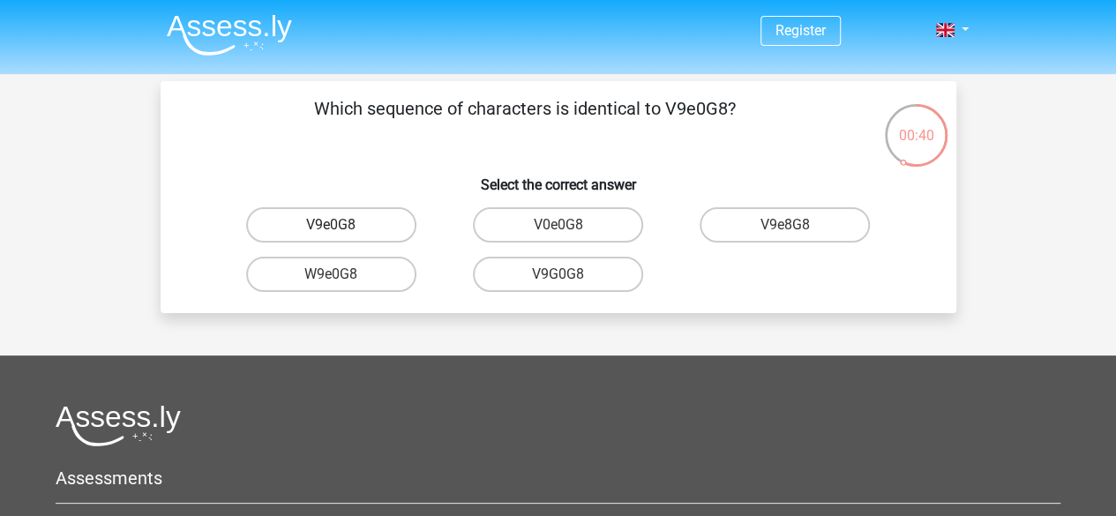
click at [361, 228] on label "V9e0G8" at bounding box center [331, 224] width 170 height 35
click at [342, 228] on input "V9e0G8" at bounding box center [336, 230] width 11 height 11
radio input "true"
click at [331, 284] on input "91051S" at bounding box center [336, 279] width 11 height 11
radio input "true"
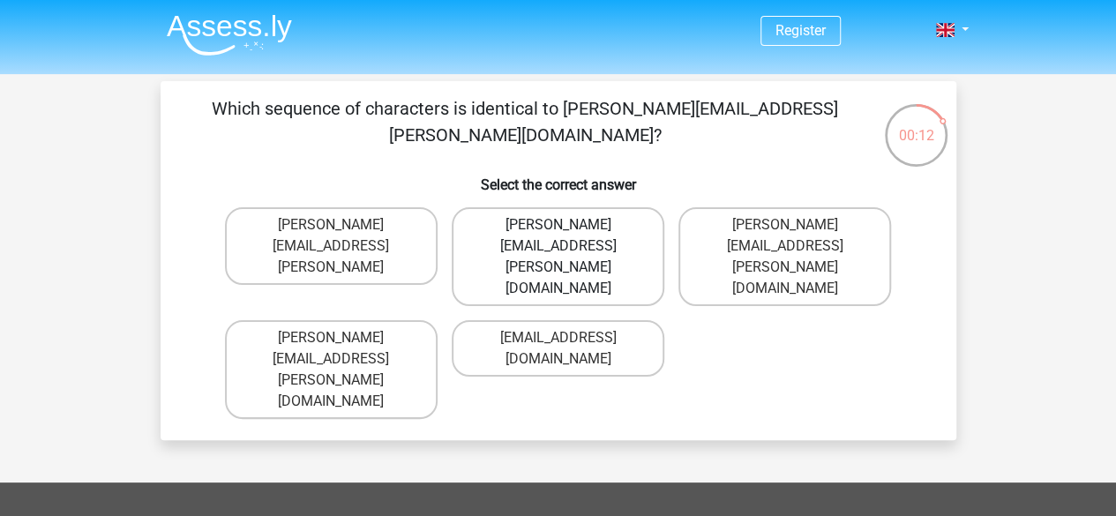
click at [577, 225] on label "Connor.Paterson@mailme.com" at bounding box center [558, 256] width 213 height 99
click at [569, 225] on input "Connor.Paterson@mailme.com" at bounding box center [562, 230] width 11 height 11
radio input "true"
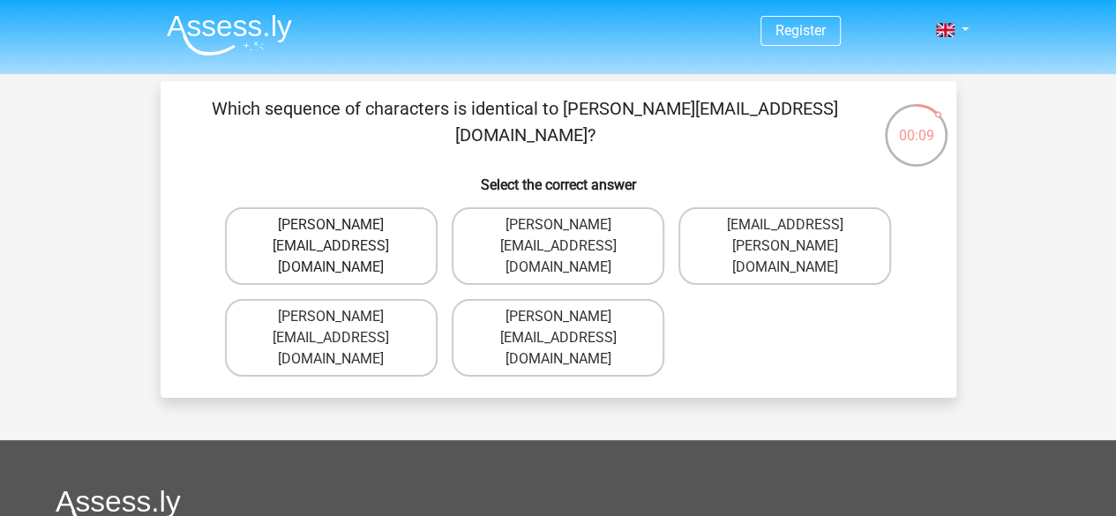
click at [333, 246] on label "Ava-Carroll@mailme.com.uk" at bounding box center [331, 246] width 213 height 78
click at [333, 236] on input "Ava-Carroll@mailme.com.uk" at bounding box center [336, 230] width 11 height 11
radio input "true"
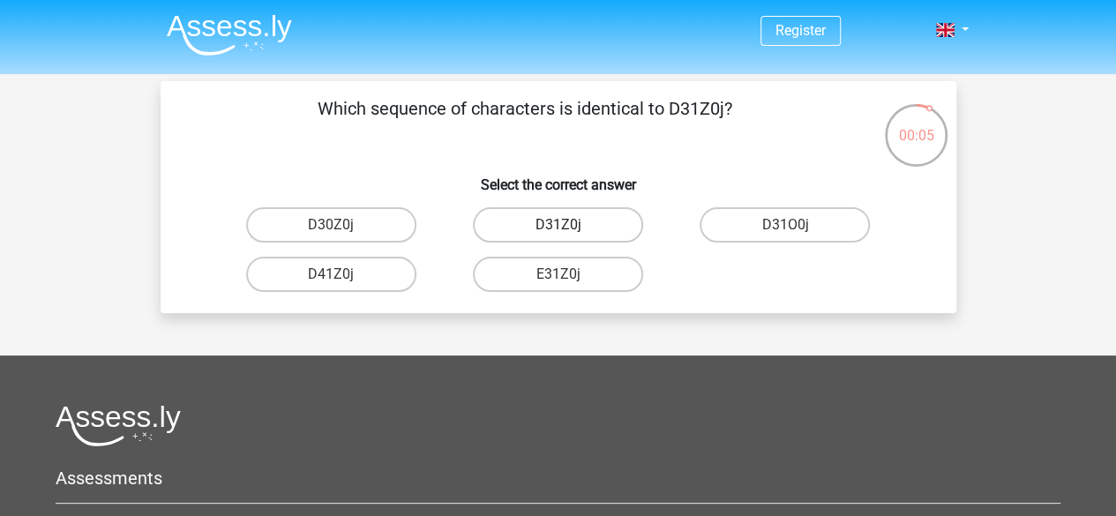
click at [578, 221] on label "D31Z0j" at bounding box center [558, 224] width 170 height 35
click at [569, 225] on input "D31Z0j" at bounding box center [562, 230] width 11 height 11
radio input "true"
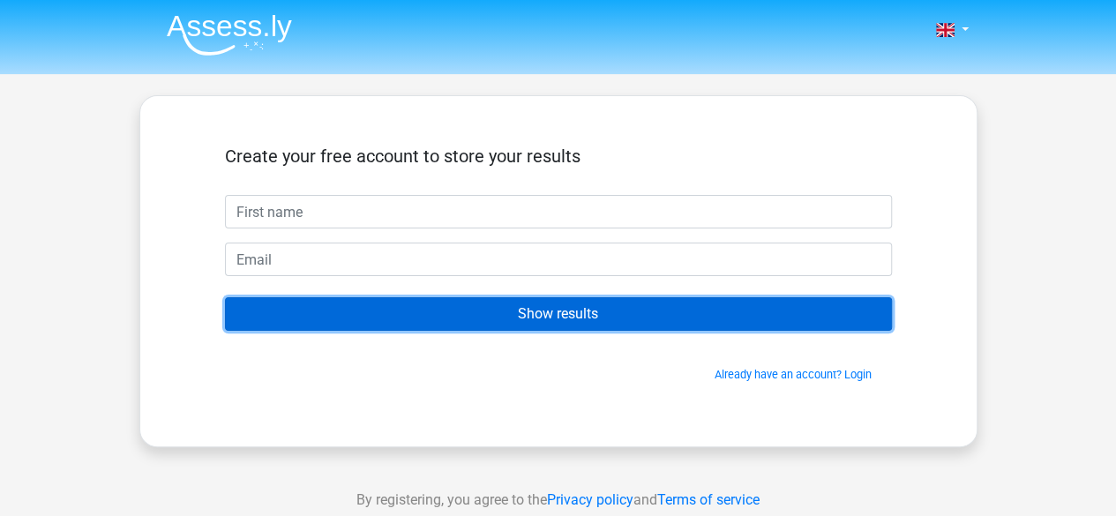
click at [473, 311] on input "Show results" at bounding box center [558, 314] width 667 height 34
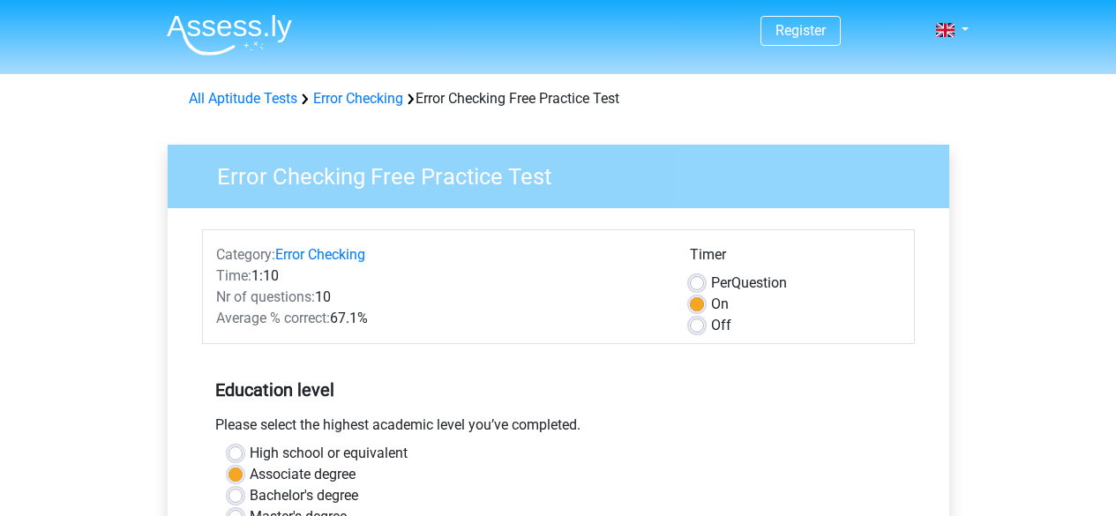
scroll to position [443, 0]
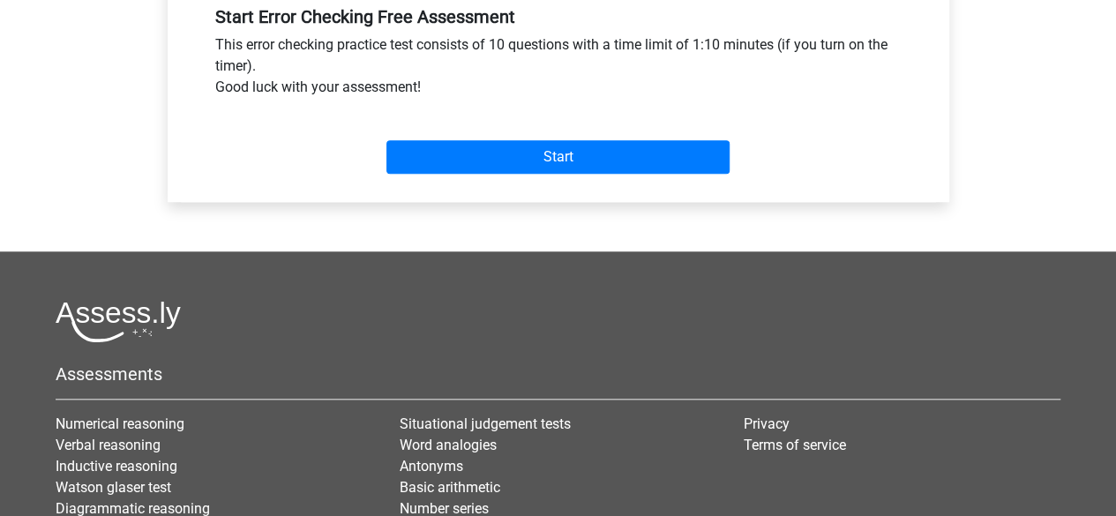
scroll to position [654, 0]
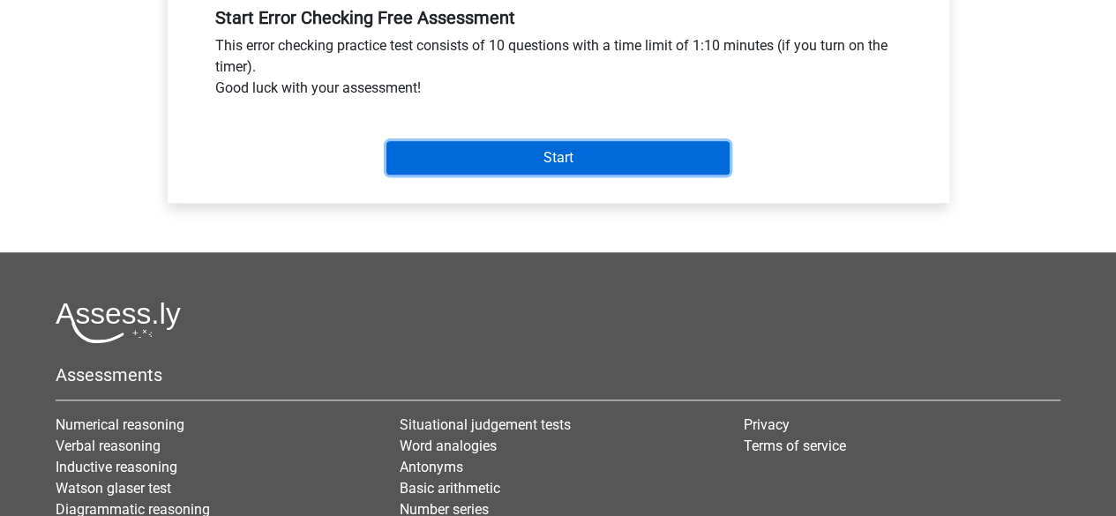
click at [572, 163] on input "Start" at bounding box center [557, 158] width 343 height 34
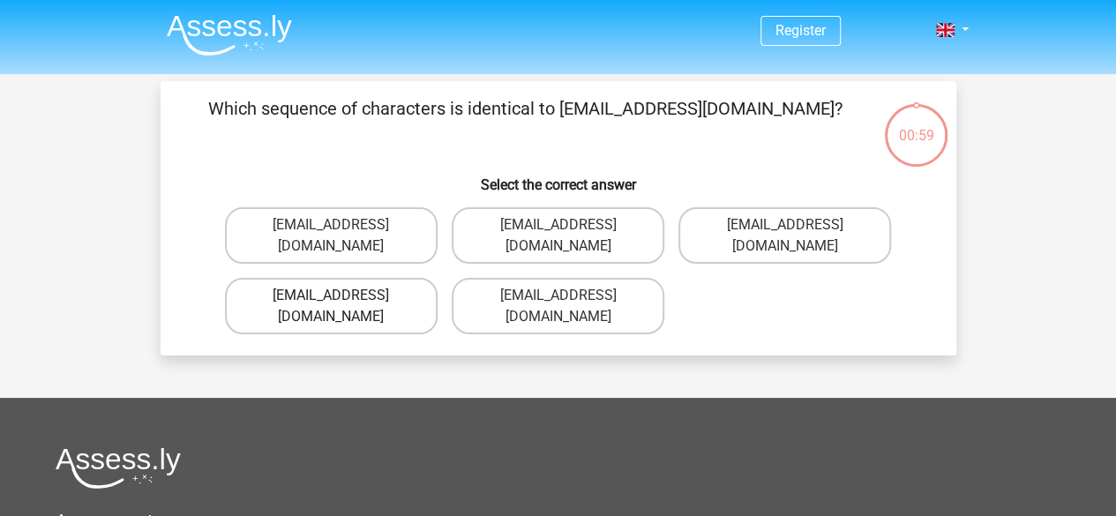
click at [372, 278] on label "[EMAIL_ADDRESS][DOMAIN_NAME]" at bounding box center [331, 306] width 213 height 56
click at [342, 295] on input "[EMAIL_ADDRESS][DOMAIN_NAME]" at bounding box center [336, 300] width 11 height 11
radio input "true"
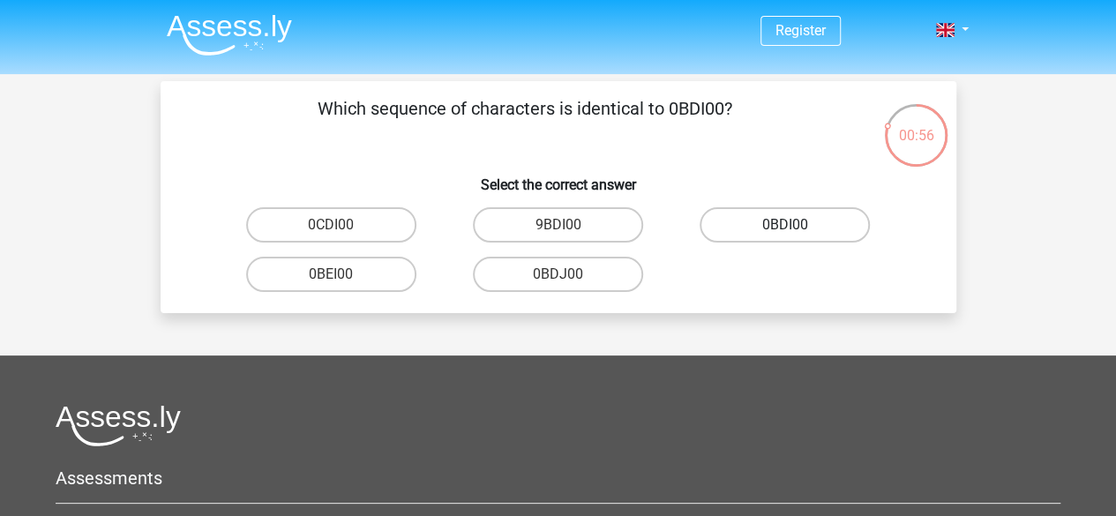
click at [821, 226] on label "0BDI00" at bounding box center [784, 224] width 170 height 35
click at [796, 226] on input "0BDI00" at bounding box center [790, 230] width 11 height 11
radio input "true"
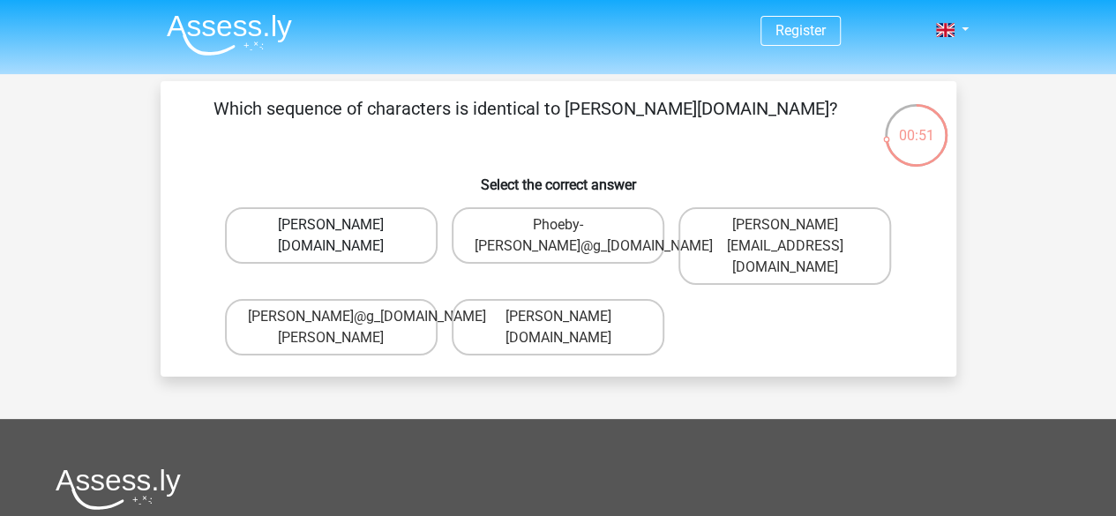
click at [393, 232] on label "Phoebe-Patterson@g_mail.gr" at bounding box center [331, 235] width 213 height 56
click at [342, 232] on input "Phoebe-Patterson@g_mail.gr" at bounding box center [336, 230] width 11 height 11
radio input "true"
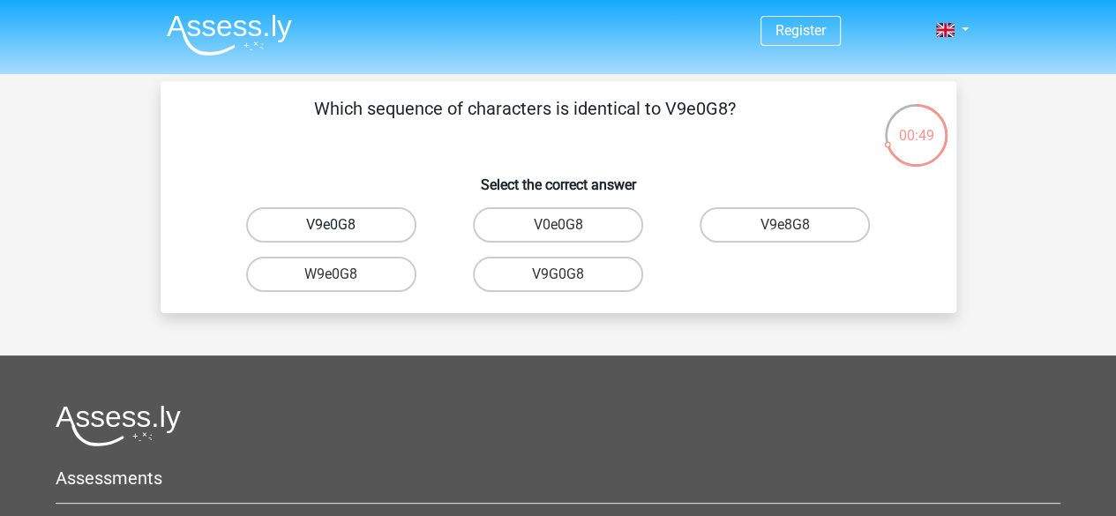
click at [366, 228] on label "V9e0G8" at bounding box center [331, 224] width 170 height 35
click at [342, 228] on input "V9e0G8" at bounding box center [336, 230] width 11 height 11
radio input "true"
click at [312, 280] on label "91051S" at bounding box center [331, 274] width 170 height 35
click at [331, 280] on input "91051S" at bounding box center [336, 279] width 11 height 11
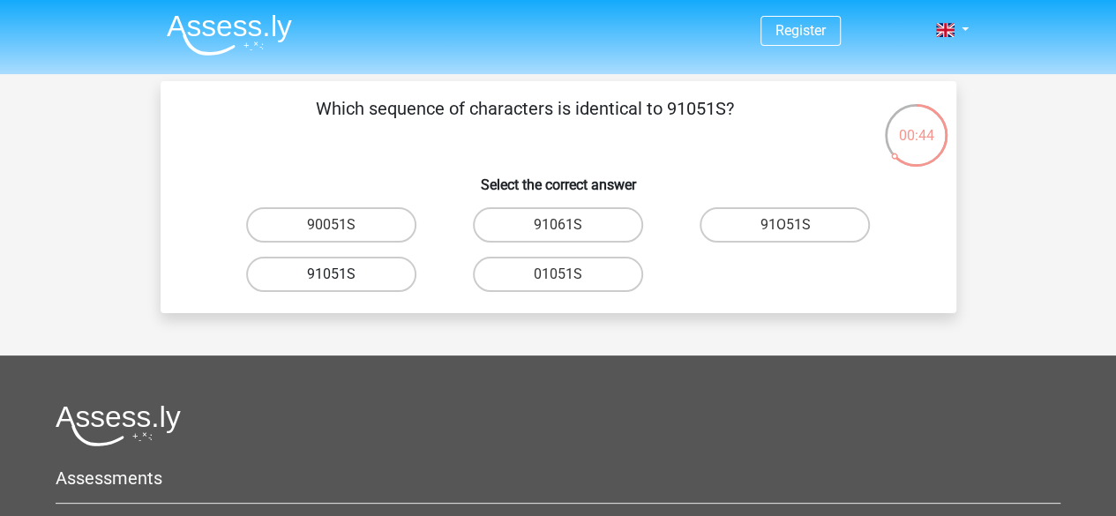
radio input "true"
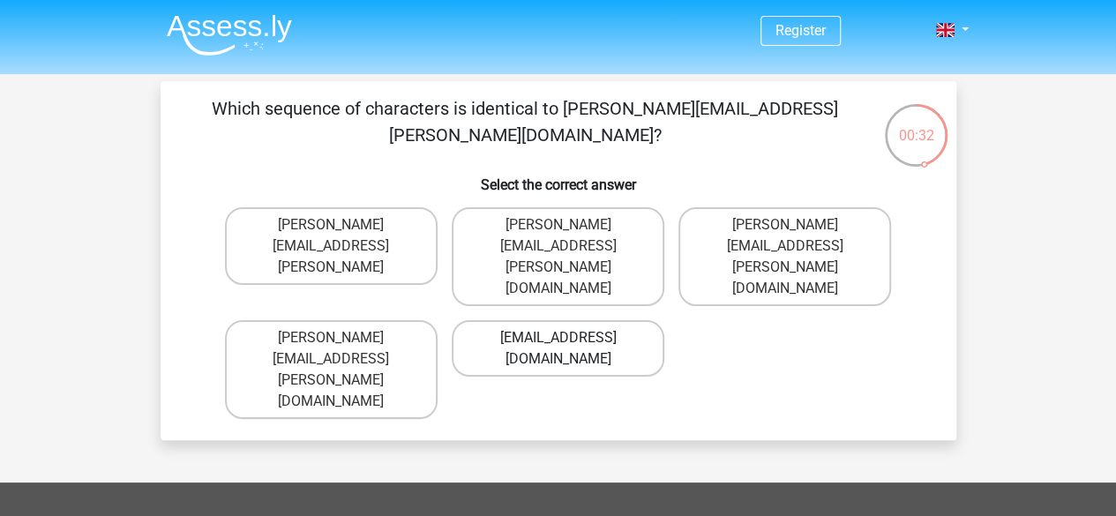
click at [568, 320] on label "Conor.Paterson@mailme.com" at bounding box center [558, 348] width 213 height 56
click at [568, 338] on input "Conor.Paterson@mailme.com" at bounding box center [562, 343] width 11 height 11
radio input "true"
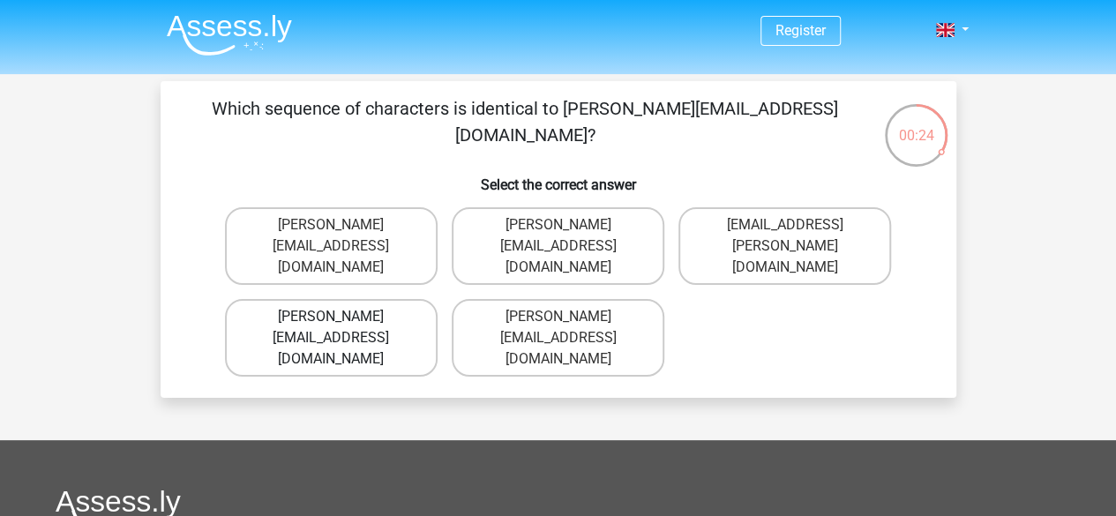
click at [349, 310] on label "Ava-Carroll@mailme.uk.com" at bounding box center [331, 338] width 213 height 78
click at [342, 317] on input "Ava-Carroll@mailme.uk.com" at bounding box center [336, 322] width 11 height 11
radio input "true"
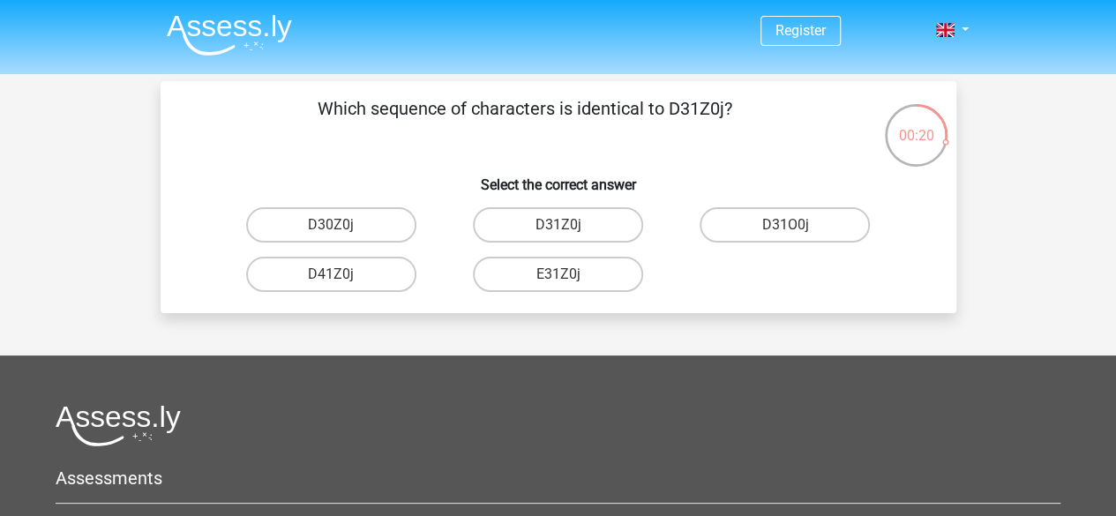
click at [563, 227] on input "D31Z0j" at bounding box center [562, 230] width 11 height 11
radio input "true"
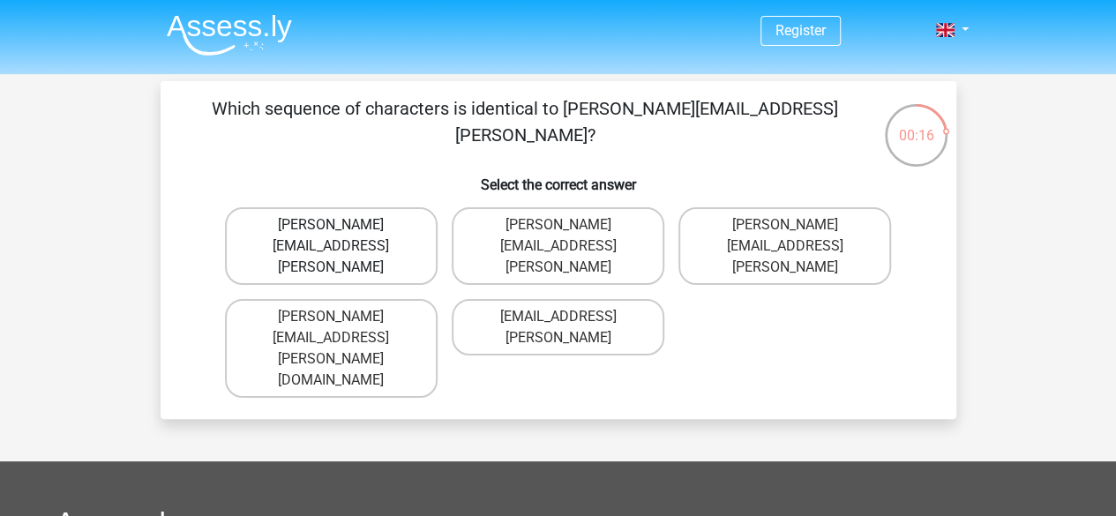
click at [384, 225] on label "Arthur.Bradley@mailme.coo" at bounding box center [331, 246] width 213 height 78
click at [342, 225] on input "Arthur.Bradley@mailme.coo" at bounding box center [336, 230] width 11 height 11
radio input "true"
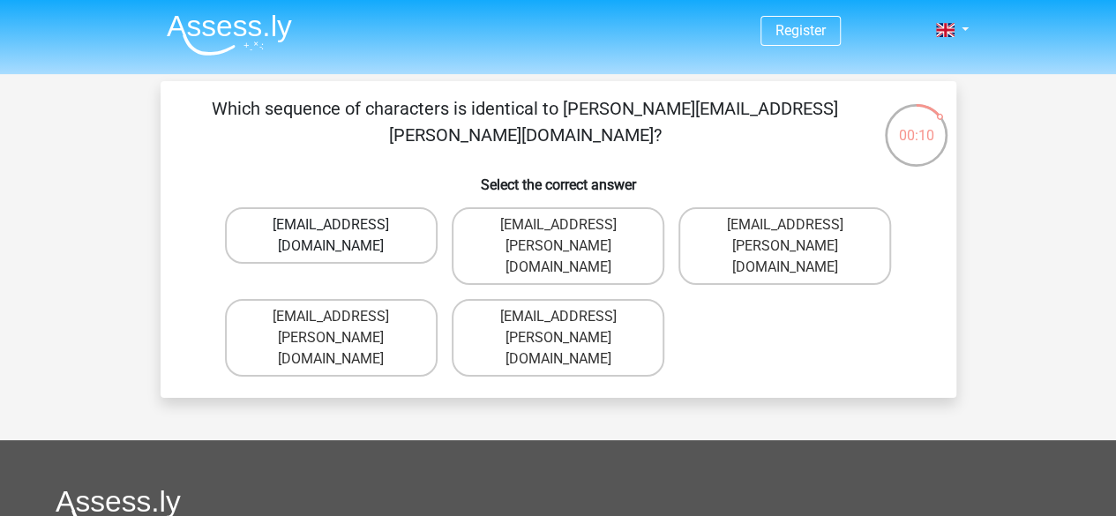
click at [362, 220] on label "Theo+Sadller@Gmail.uk.com" at bounding box center [331, 235] width 213 height 56
click at [342, 225] on input "Theo+Sadller@Gmail.uk.com" at bounding box center [336, 230] width 11 height 11
radio input "true"
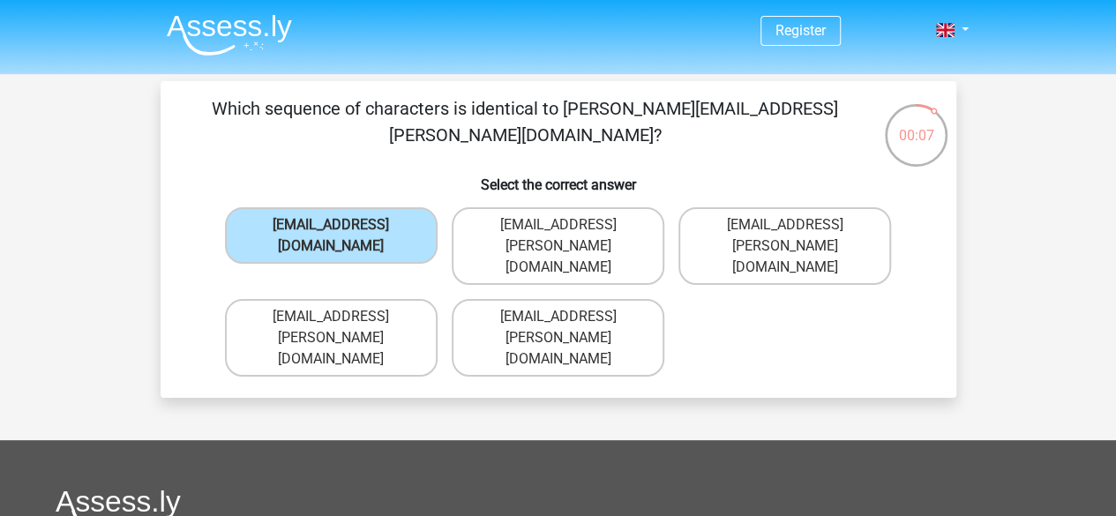
click at [337, 225] on input "Theo+Sadller@Gmail.uk.com" at bounding box center [336, 230] width 11 height 11
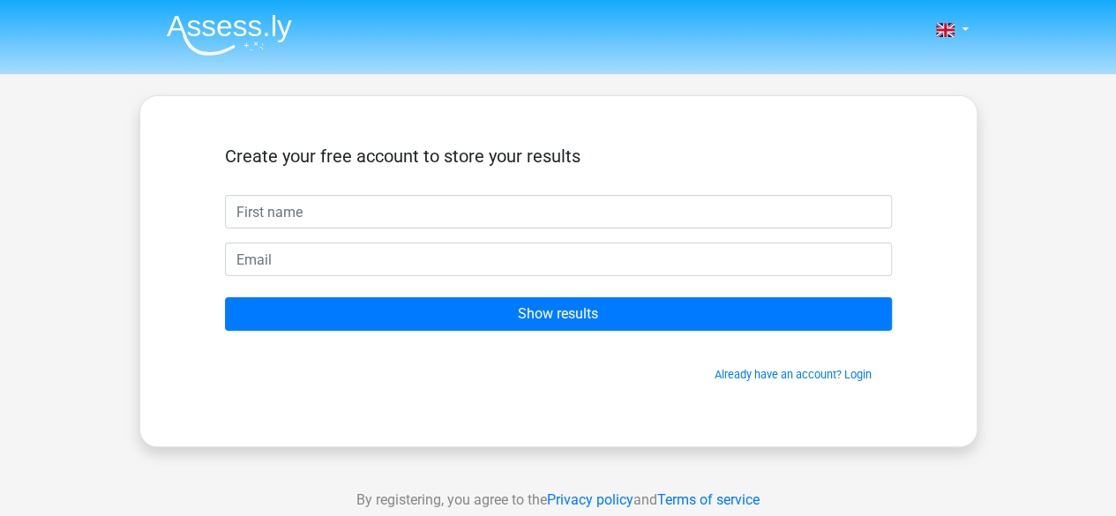
click at [349, 213] on input "text" at bounding box center [558, 212] width 667 height 34
type input "thesalonika"
click at [762, 375] on link "Already have an account? Login" at bounding box center [792, 374] width 157 height 13
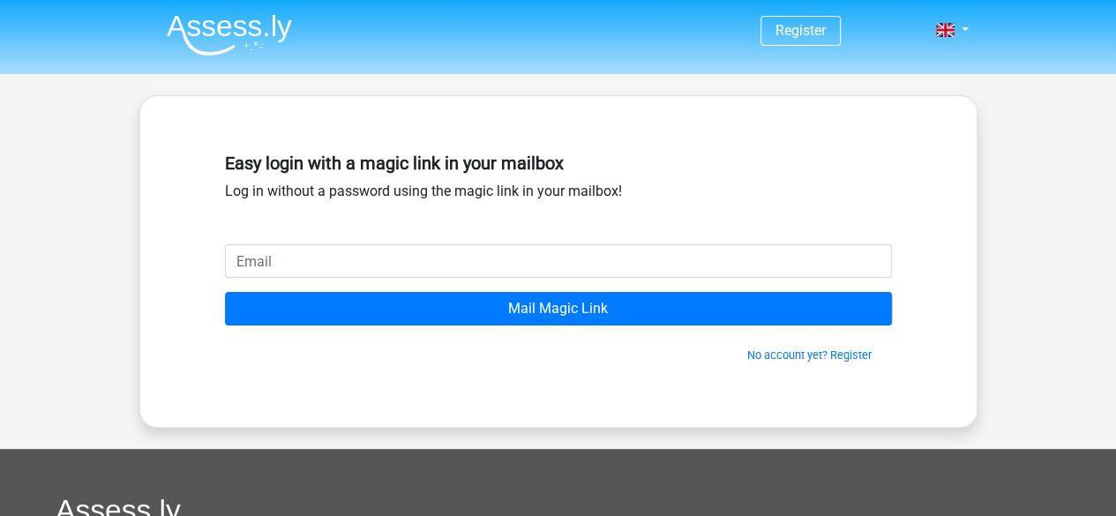
click at [453, 260] on input "email" at bounding box center [558, 261] width 667 height 34
type input "[EMAIL_ADDRESS][DOMAIN_NAME]"
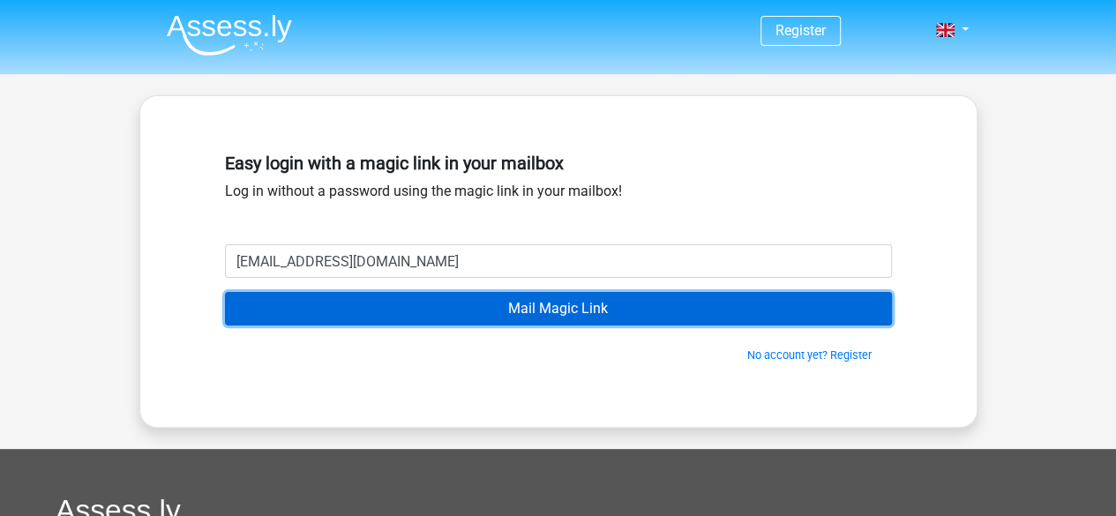
click at [487, 310] on input "Mail Magic Link" at bounding box center [558, 309] width 667 height 34
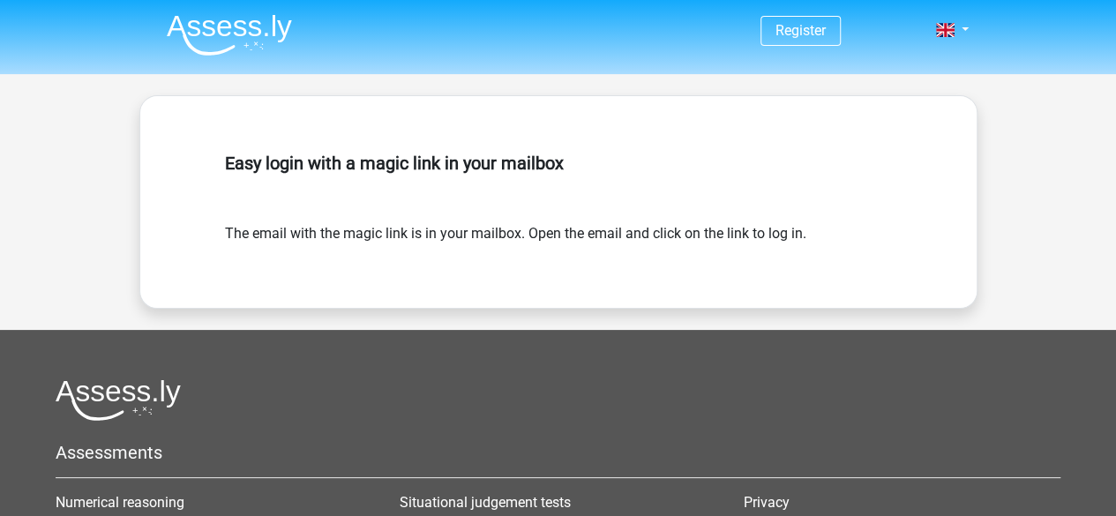
click at [485, 207] on div "Easy login with a magic link in your mailbox" at bounding box center [558, 185] width 667 height 78
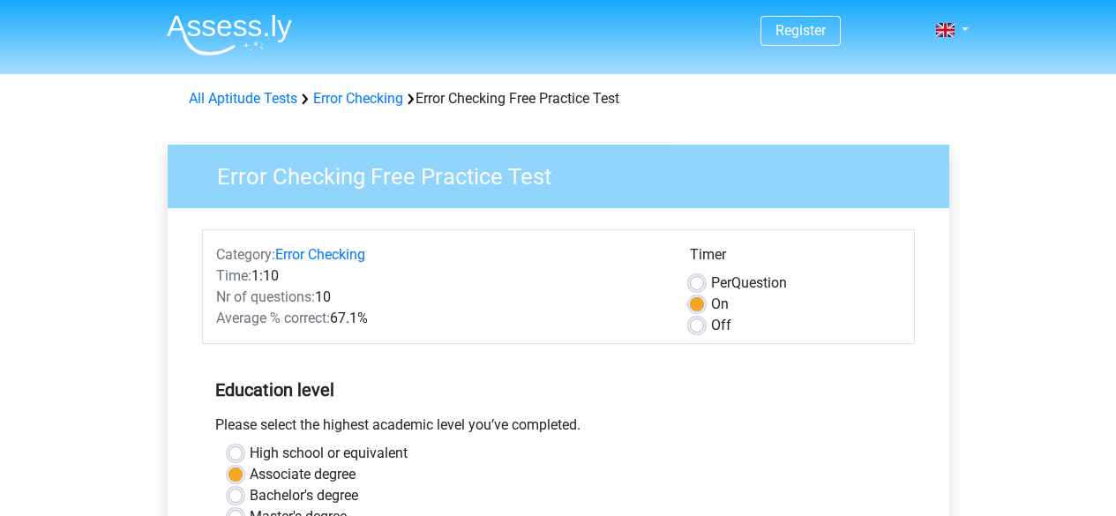
scroll to position [654, 0]
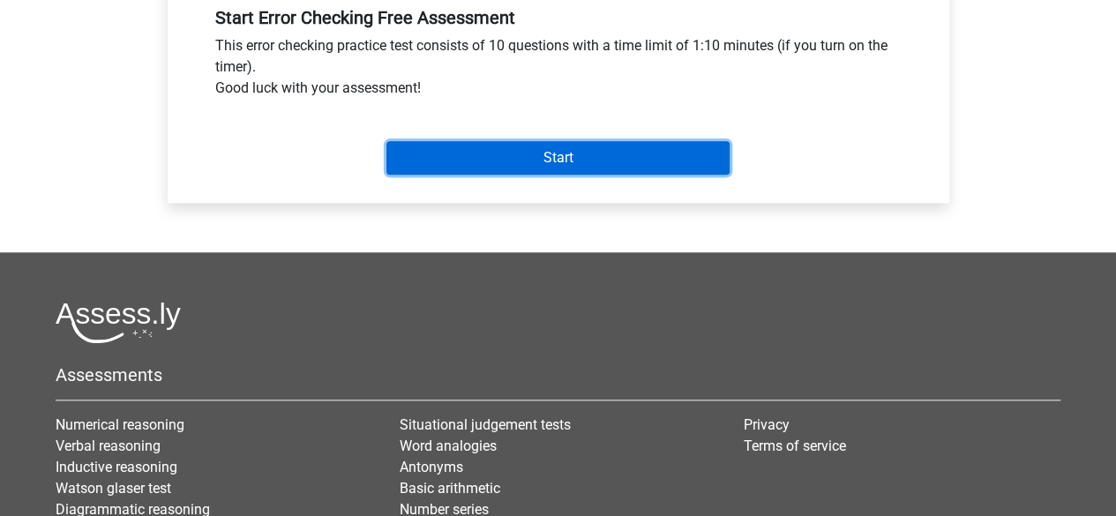
click at [452, 171] on input "Start" at bounding box center [557, 158] width 343 height 34
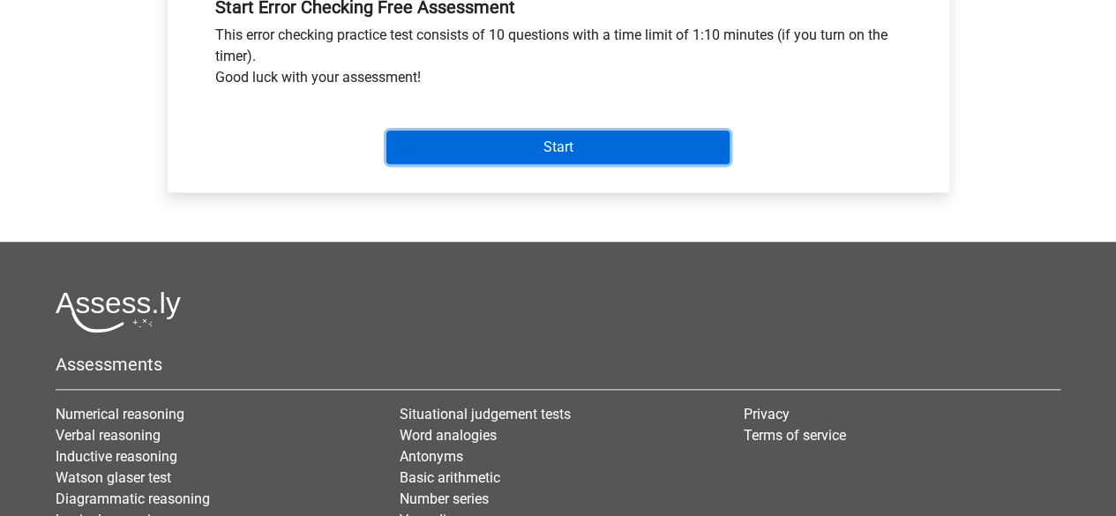
scroll to position [667, 0]
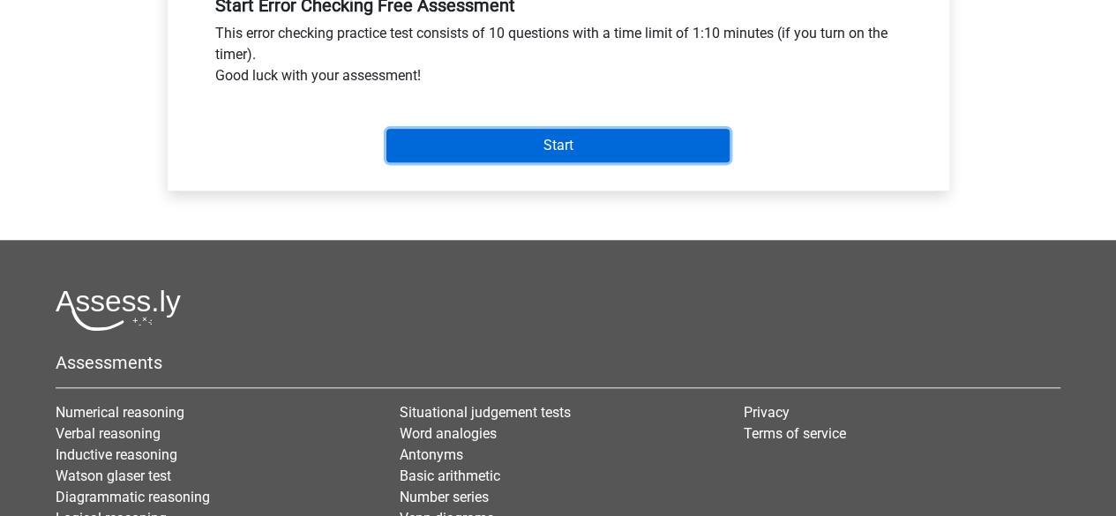
click at [550, 162] on input "Start" at bounding box center [557, 146] width 343 height 34
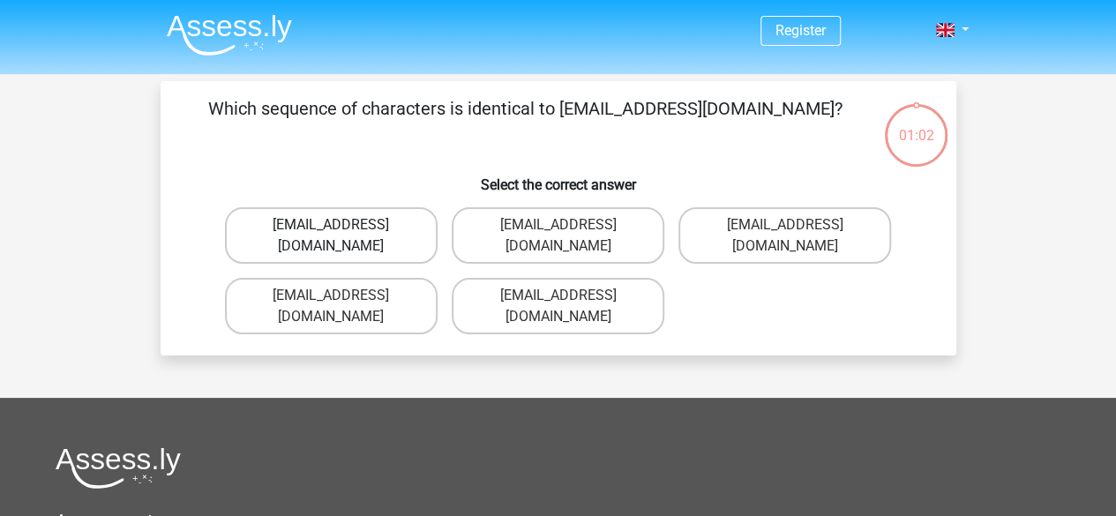
click at [371, 220] on label "[EMAIL_ADDRESS][DOMAIN_NAME]" at bounding box center [331, 235] width 213 height 56
click at [342, 225] on input "[EMAIL_ADDRESS][DOMAIN_NAME]" at bounding box center [336, 230] width 11 height 11
radio input "true"
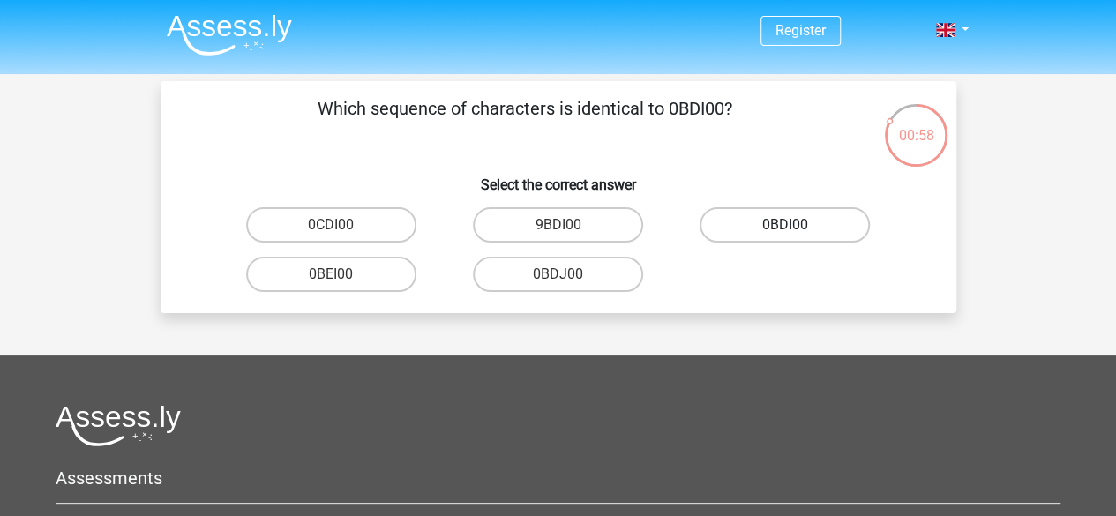
click at [758, 230] on label "0BDI00" at bounding box center [784, 224] width 170 height 35
click at [785, 230] on input "0BDI00" at bounding box center [790, 230] width 11 height 11
radio input "true"
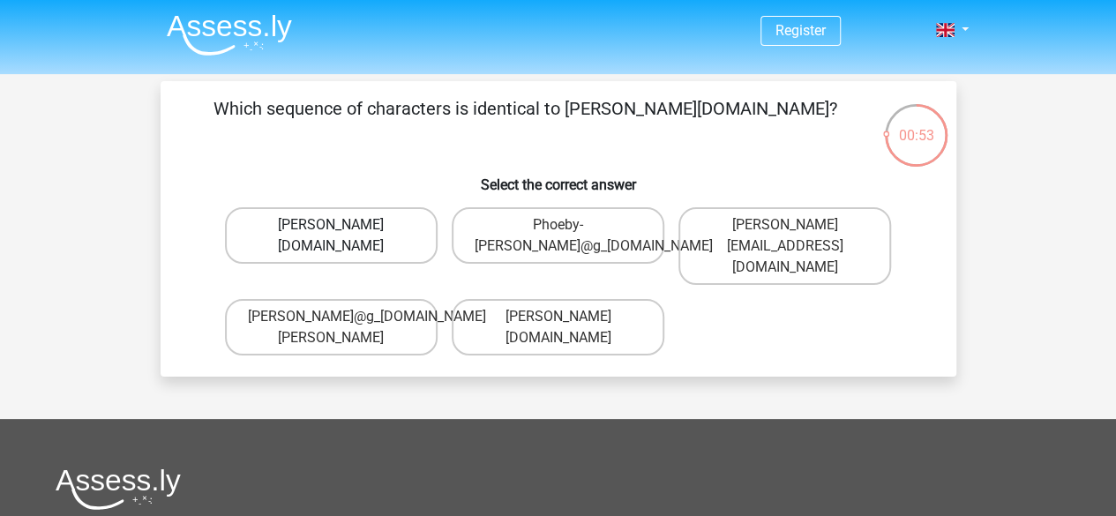
click at [383, 227] on label "Phoebe-Patterson@g_mail.gr" at bounding box center [331, 235] width 213 height 56
click at [342, 227] on input "Phoebe-Patterson@g_mail.gr" at bounding box center [336, 230] width 11 height 11
radio input "true"
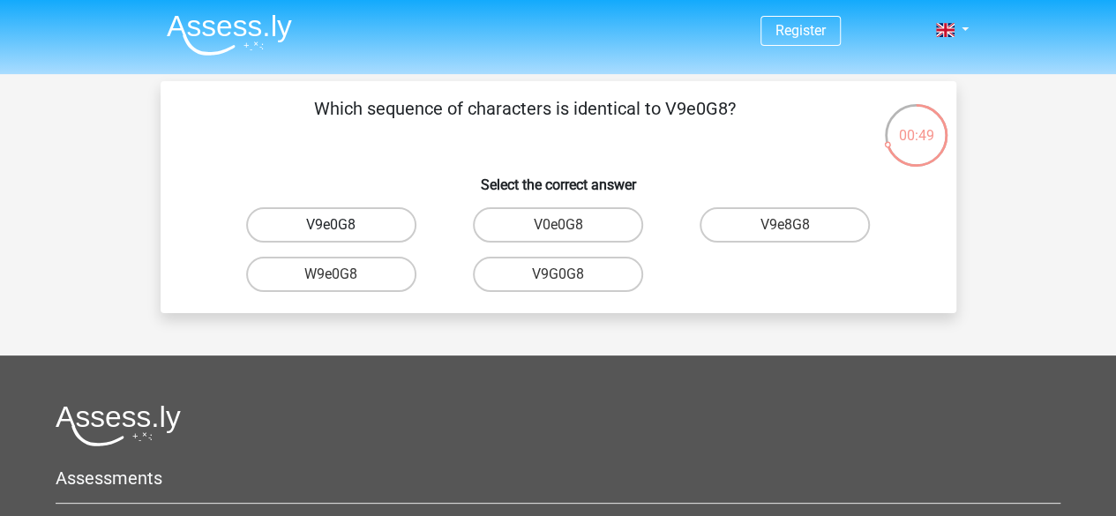
click at [362, 229] on label "V9e0G8" at bounding box center [331, 224] width 170 height 35
click at [342, 229] on input "V9e0G8" at bounding box center [336, 230] width 11 height 11
radio input "true"
click at [349, 268] on label "91051S" at bounding box center [331, 274] width 170 height 35
click at [342, 274] on input "91051S" at bounding box center [336, 279] width 11 height 11
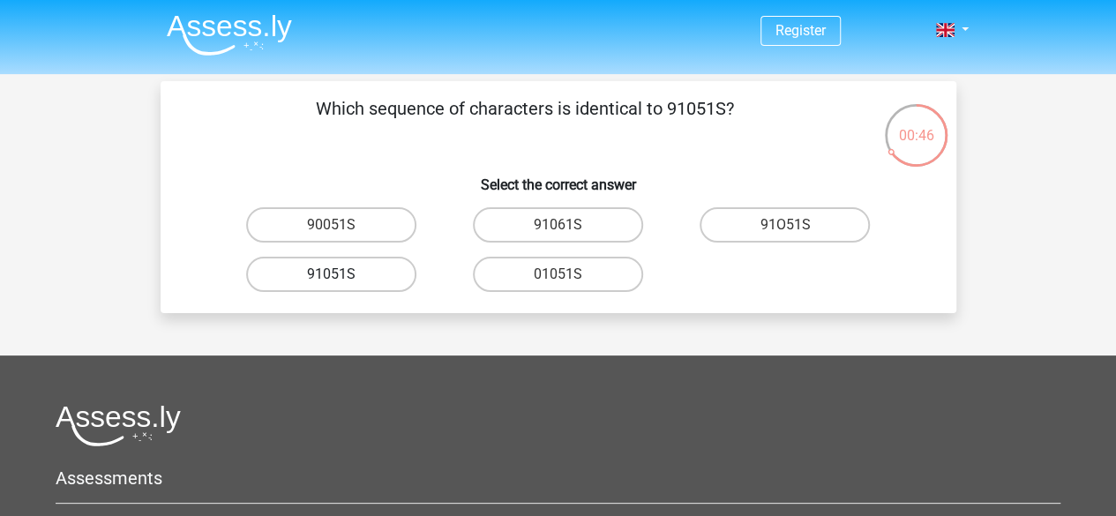
radio input "true"
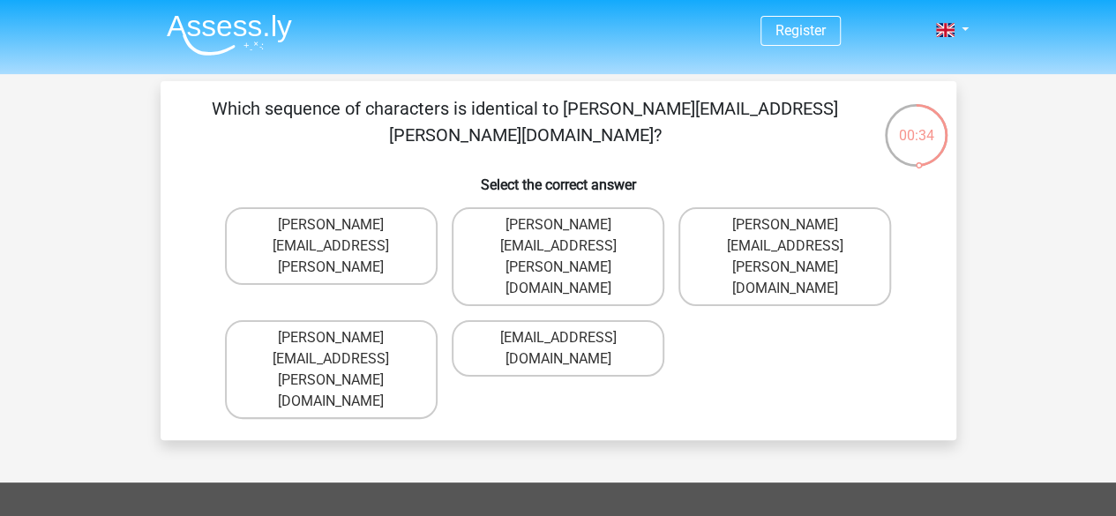
click at [516, 243] on div "Connor.Paterson@mailme.com" at bounding box center [558, 256] width 227 height 113
click at [520, 228] on label "Connor.Paterson@mailme.com" at bounding box center [558, 256] width 213 height 99
click at [557, 228] on input "Connor.Paterson@mailme.com" at bounding box center [562, 230] width 11 height 11
radio input "true"
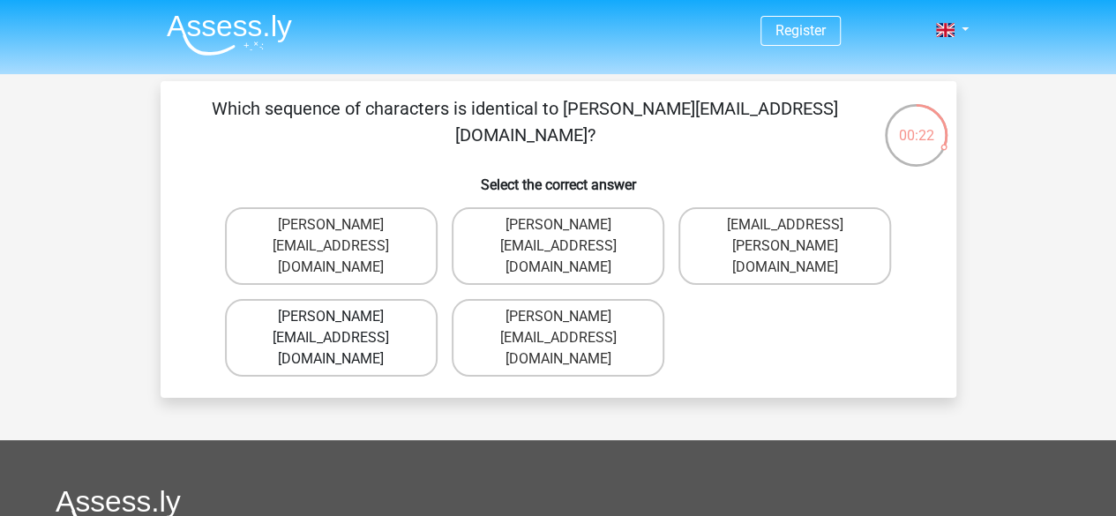
click at [372, 303] on label "Ava-Carroll@mailme.uk.com" at bounding box center [331, 338] width 213 height 78
click at [342, 317] on input "Ava-Carroll@mailme.uk.com" at bounding box center [336, 322] width 11 height 11
radio input "true"
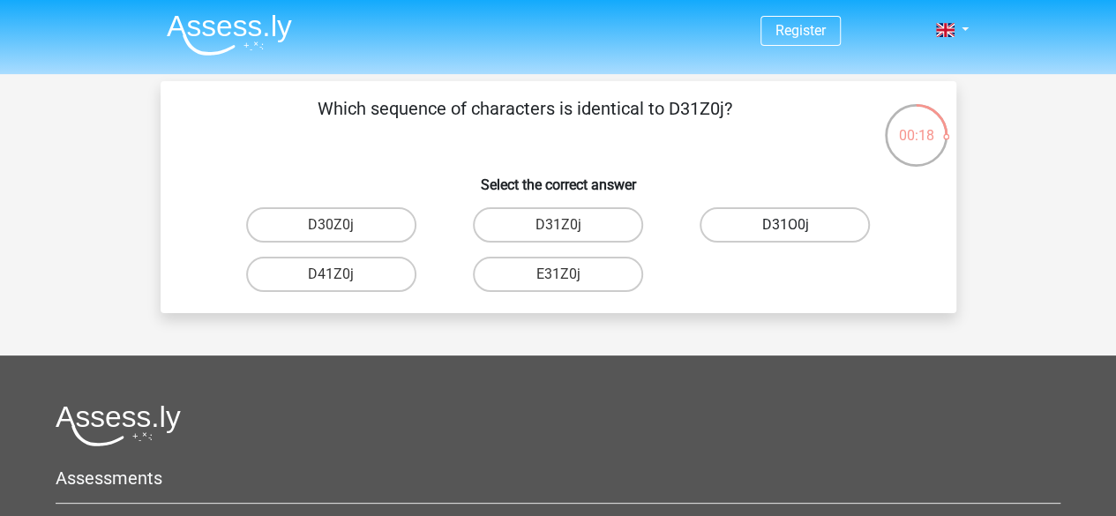
click at [811, 213] on label "D31O0j" at bounding box center [784, 224] width 170 height 35
click at [796, 225] on input "D31O0j" at bounding box center [790, 230] width 11 height 11
radio input "true"
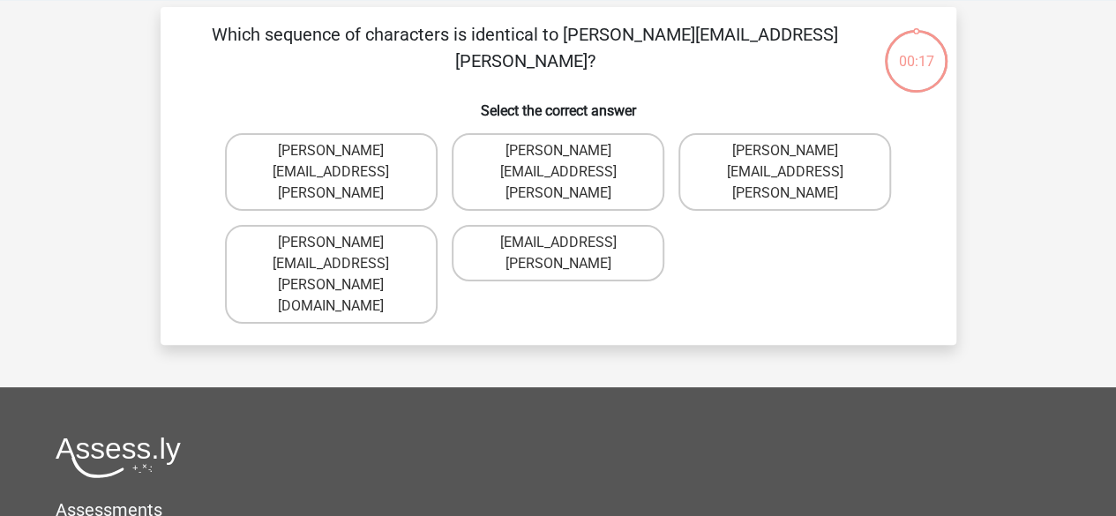
scroll to position [81, 0]
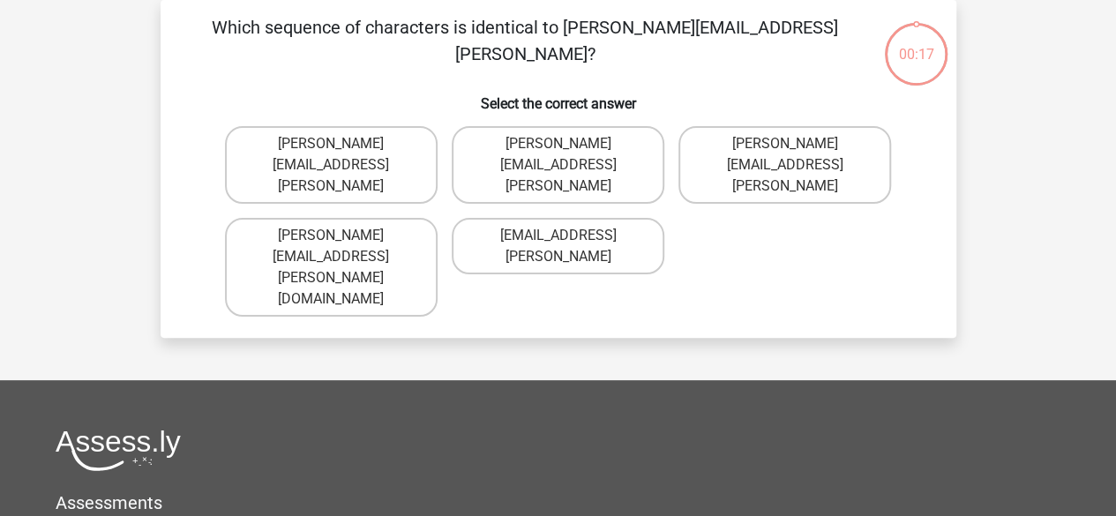
click at [811, 213] on div "Arthur.Bradley@mailme.coo Arthur.Bradly@mailme.coo Arthur.Bradley@memail.coo Ar…" at bounding box center [558, 221] width 681 height 205
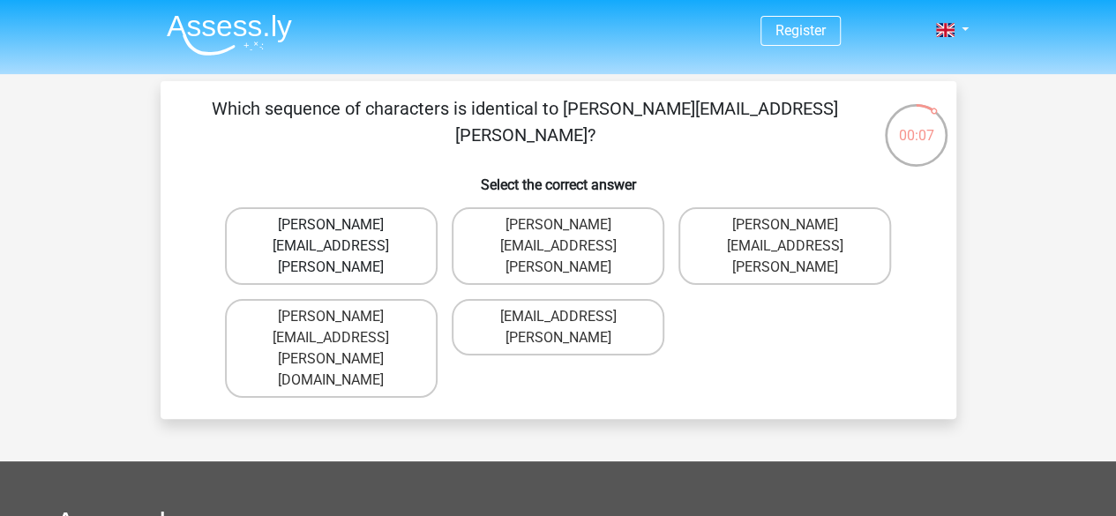
click at [336, 214] on label "Arthur.Bradley@mailme.coo" at bounding box center [331, 246] width 213 height 78
click at [336, 225] on input "Arthur.Bradley@mailme.coo" at bounding box center [336, 230] width 11 height 11
radio input "true"
